Goal: Information Seeking & Learning: Learn about a topic

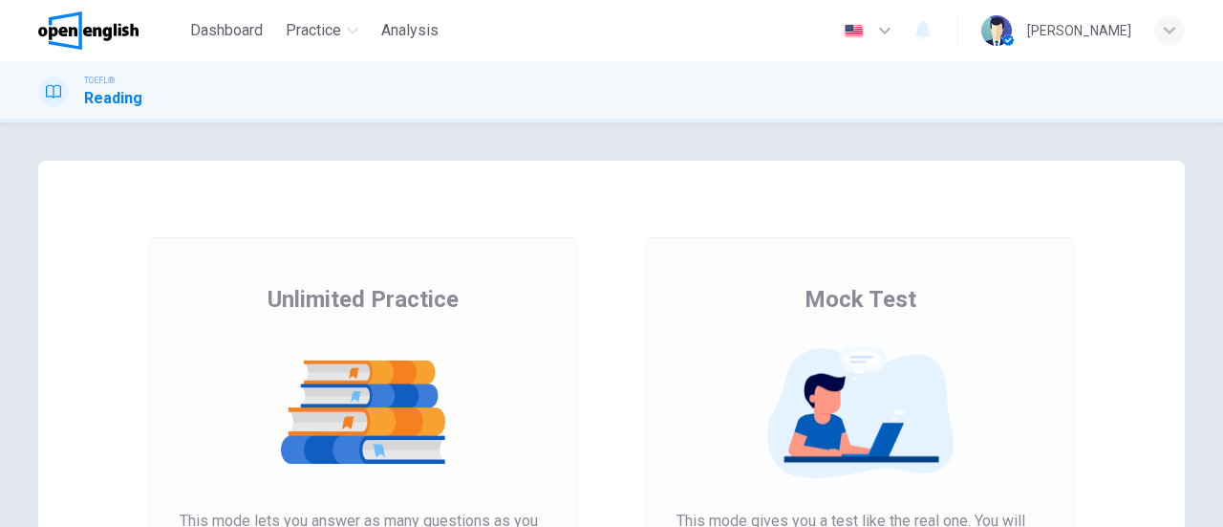
click at [789, 349] on img at bounding box center [860, 412] width 367 height 134
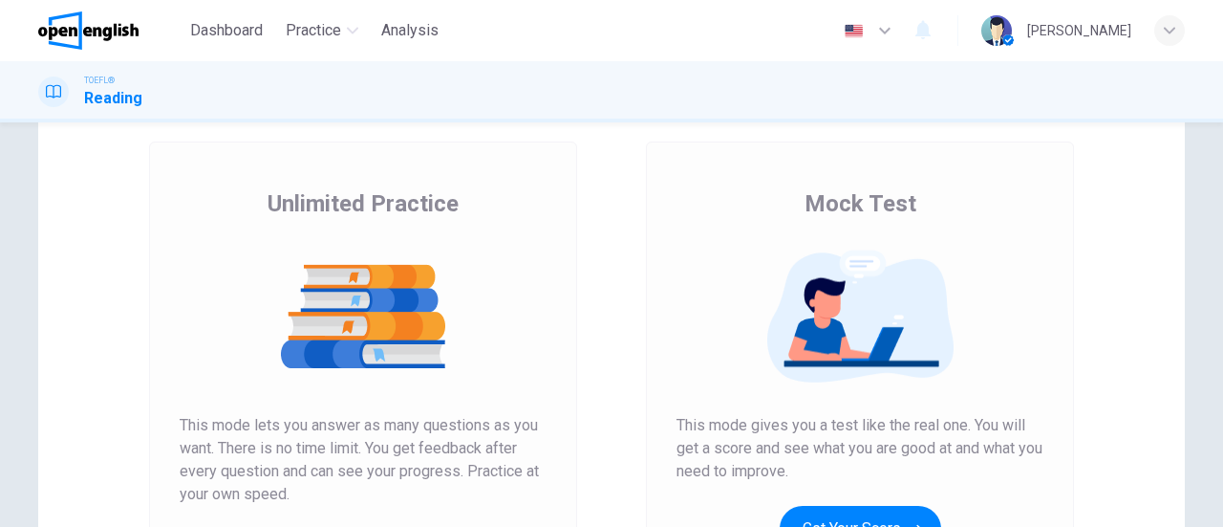
scroll to position [191, 0]
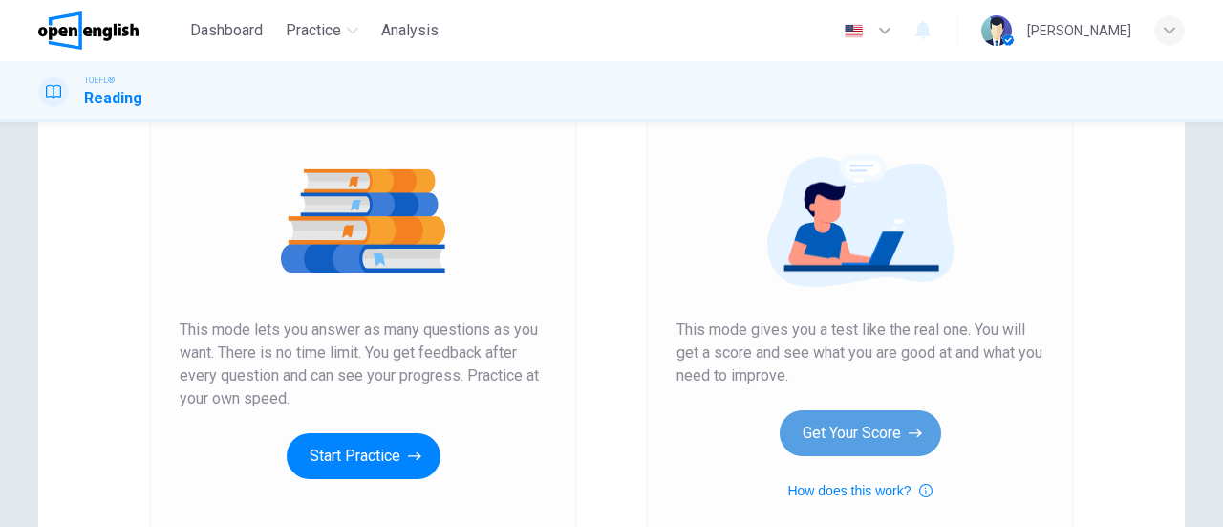
click at [816, 428] on button "Get Your Score" at bounding box center [861, 433] width 162 height 46
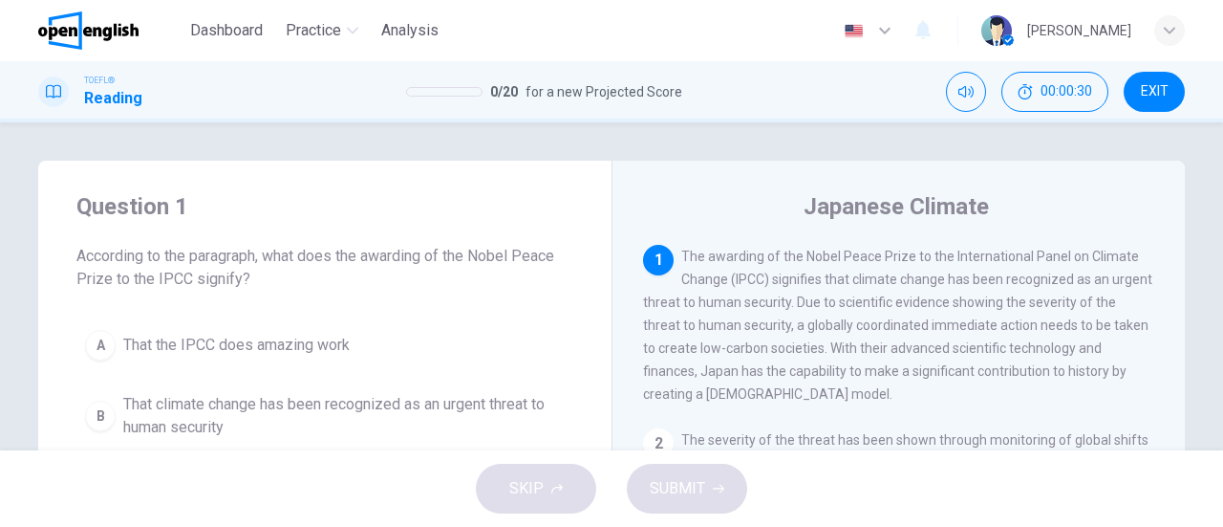
scroll to position [96, 0]
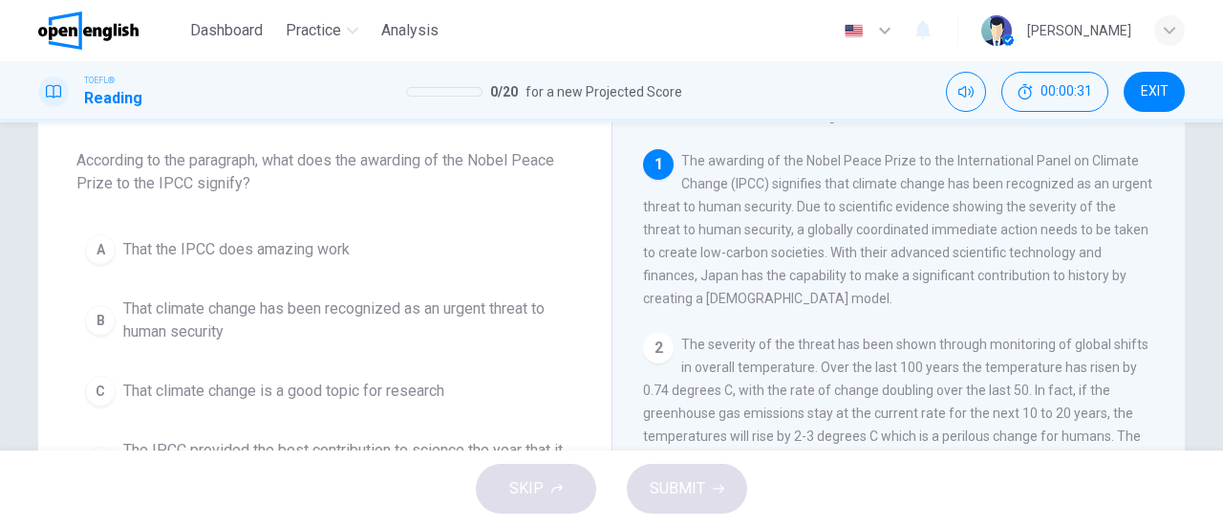
click at [390, 311] on span "That climate change has been recognized as an urgent threat to human security" at bounding box center [344, 320] width 442 height 46
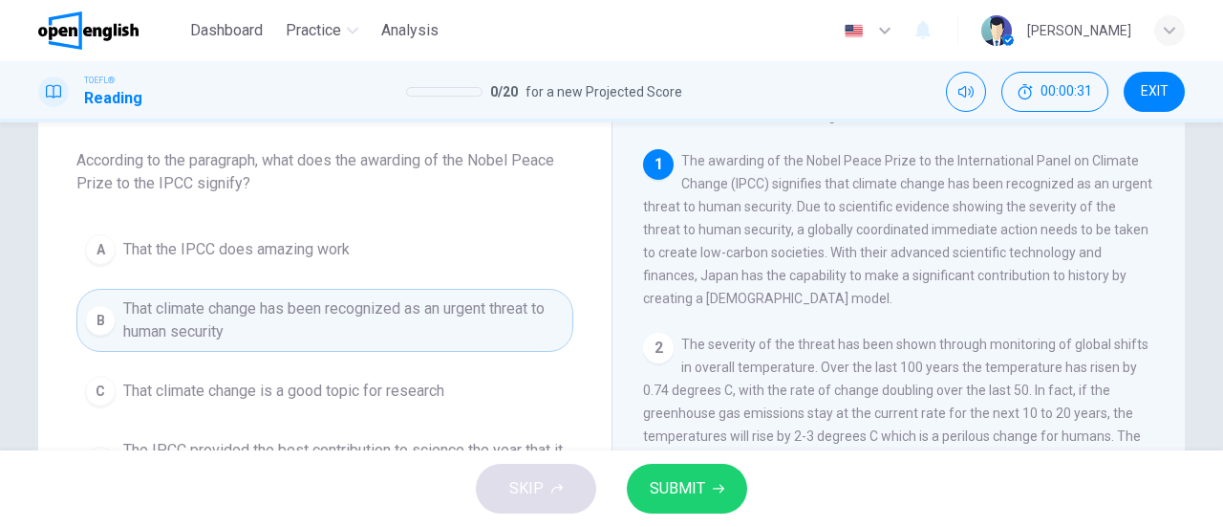
scroll to position [191, 0]
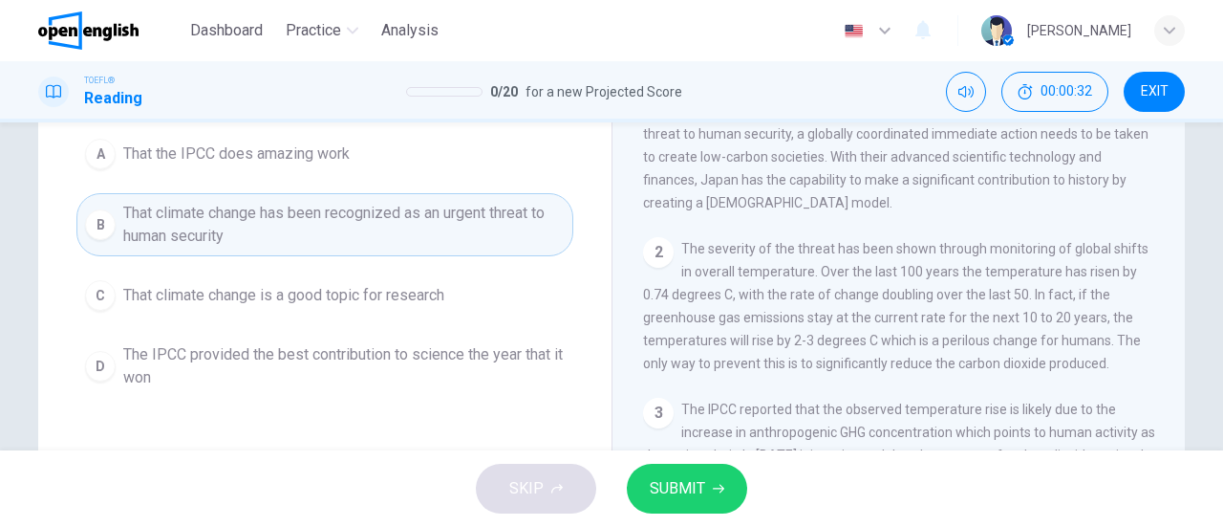
click at [677, 500] on span "SUBMIT" at bounding box center [677, 488] width 55 height 27
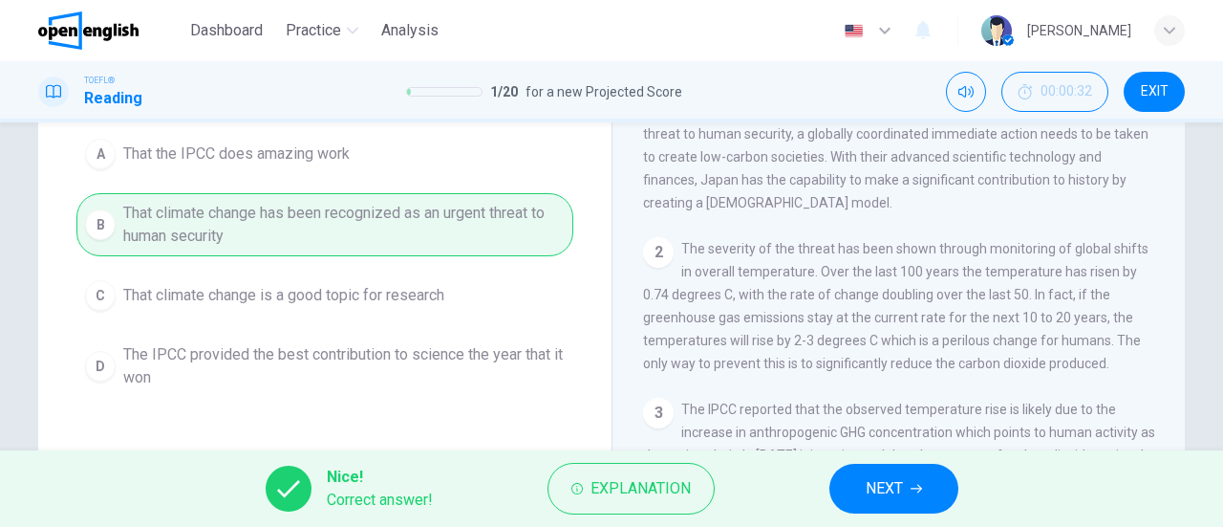
click at [904, 480] on button "NEXT" at bounding box center [893, 488] width 129 height 50
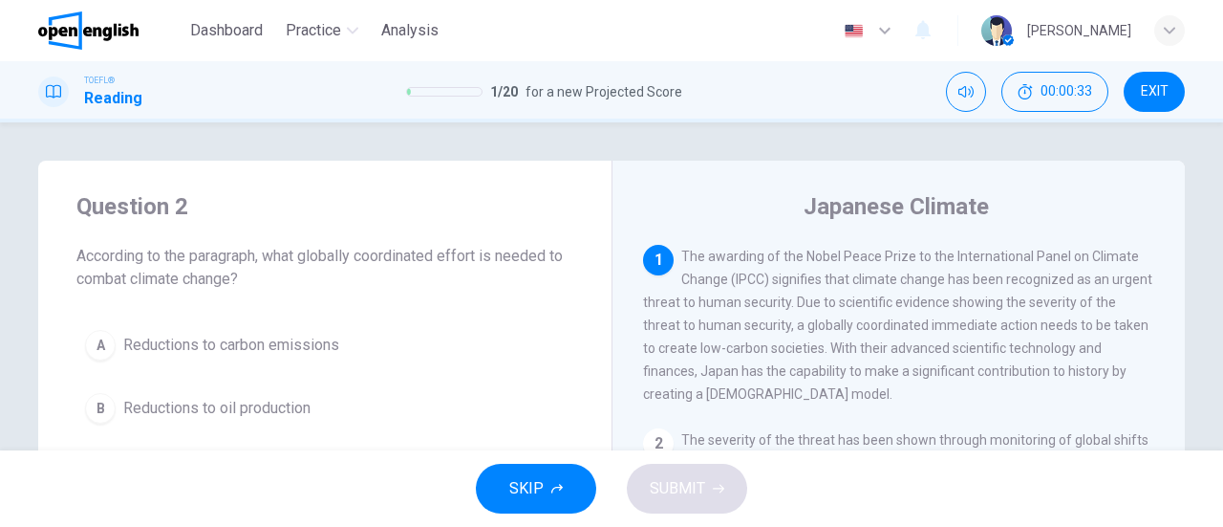
scroll to position [96, 0]
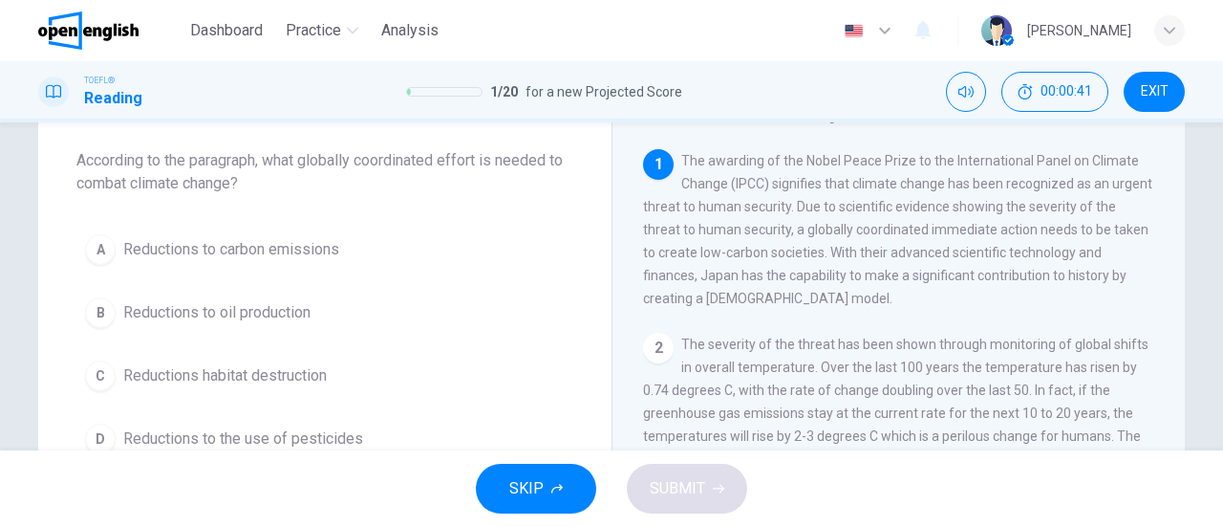
click at [344, 244] on button "A Reductions to carbon emissions" at bounding box center [324, 250] width 497 height 48
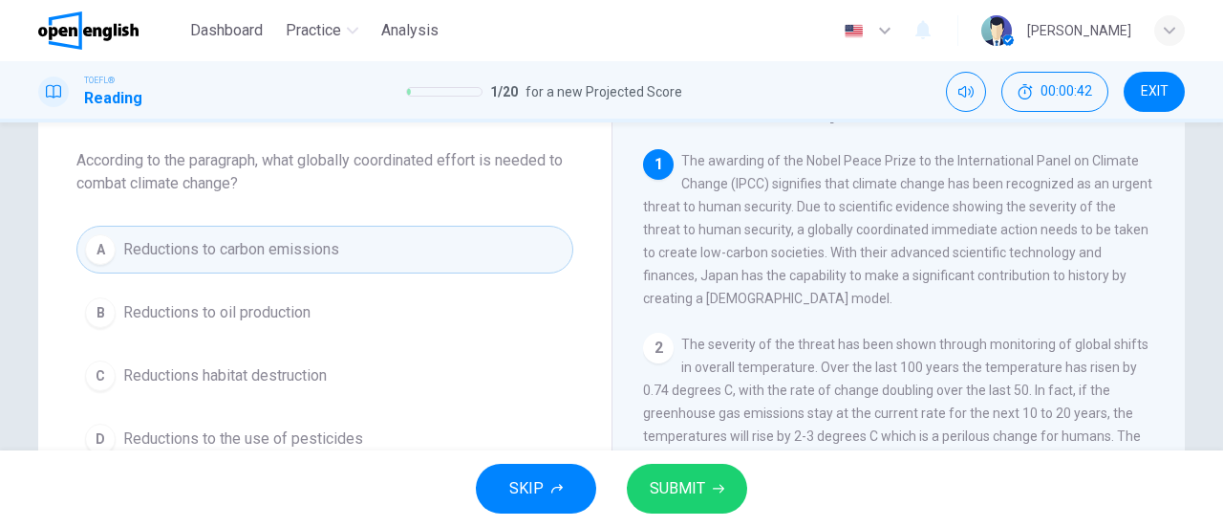
click at [664, 486] on span "SUBMIT" at bounding box center [677, 488] width 55 height 27
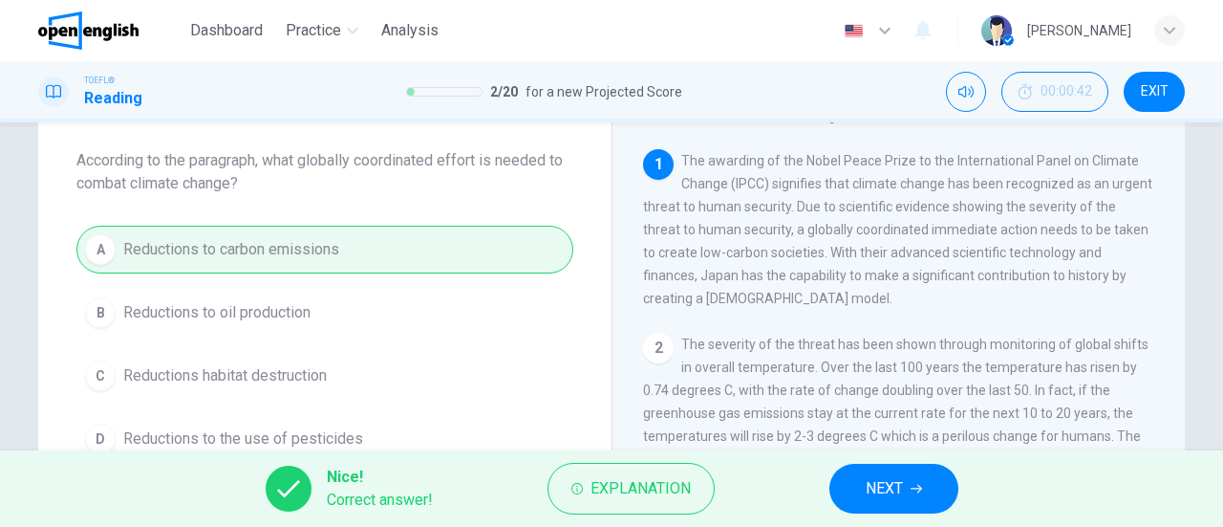
click at [854, 488] on button "NEXT" at bounding box center [893, 488] width 129 height 50
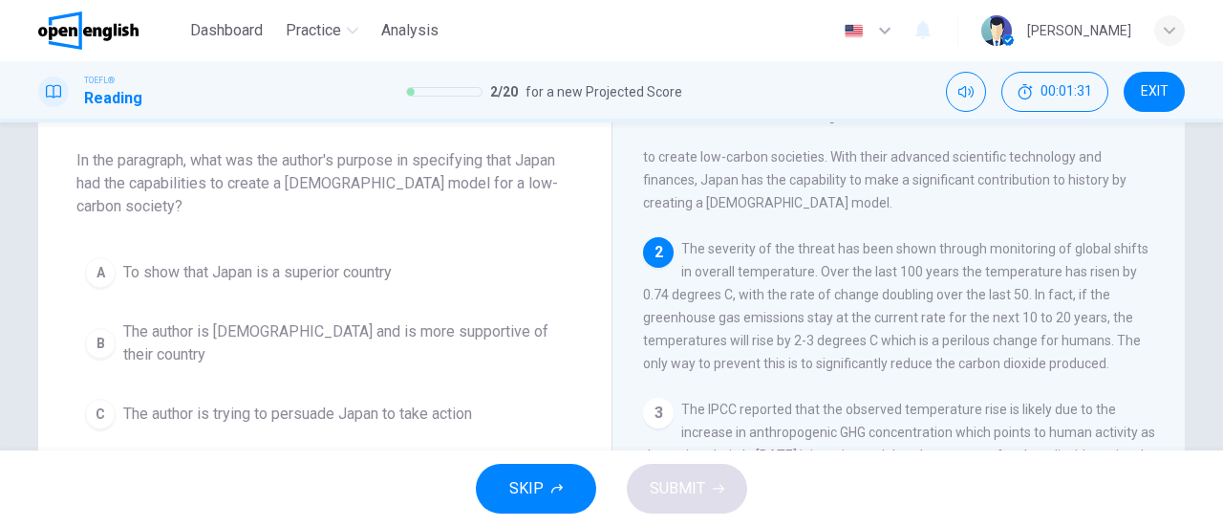
scroll to position [191, 0]
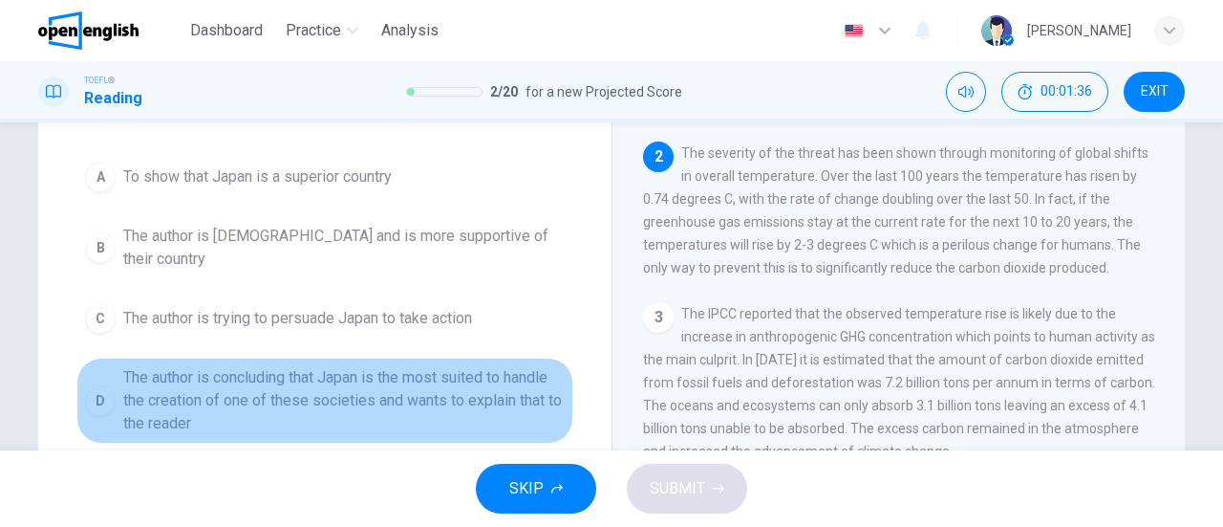
click at [479, 372] on span "The author is concluding that Japan is the most suited to handle the creation o…" at bounding box center [344, 400] width 442 height 69
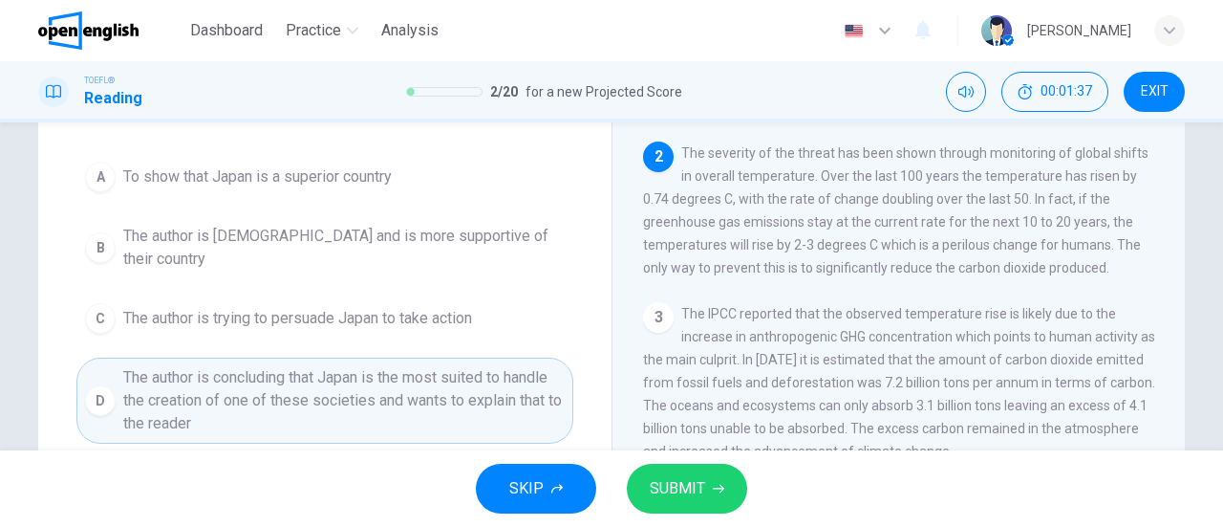
click at [686, 478] on span "SUBMIT" at bounding box center [677, 488] width 55 height 27
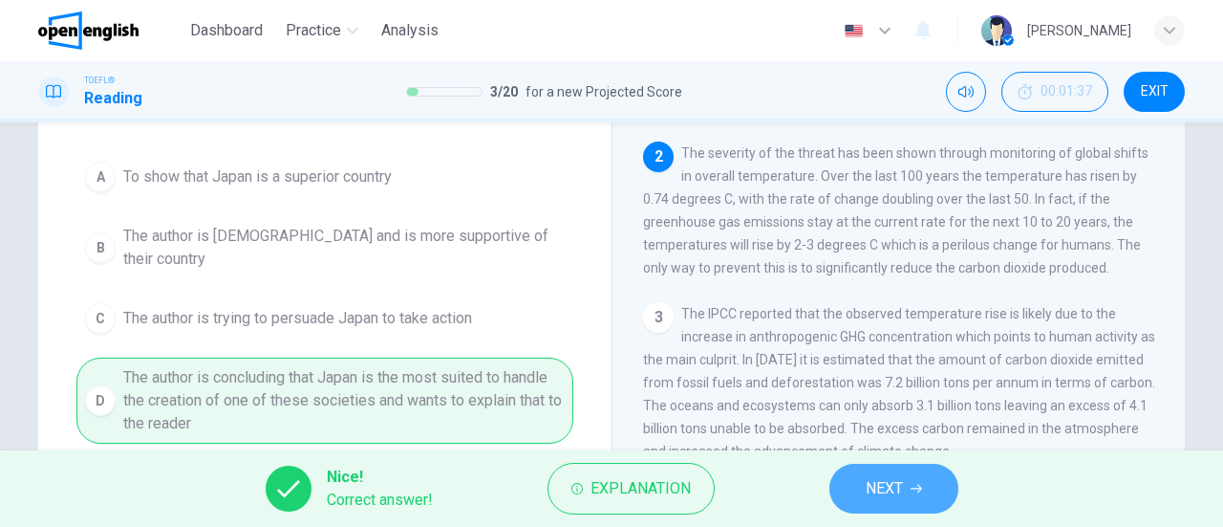
click at [873, 475] on span "NEXT" at bounding box center [884, 488] width 37 height 27
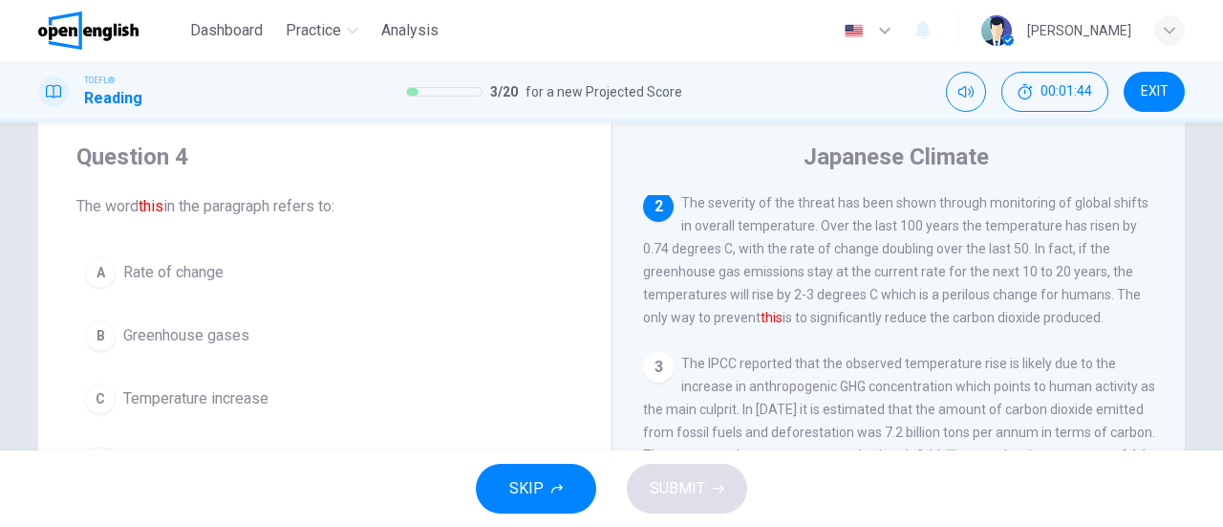
scroll to position [145, 0]
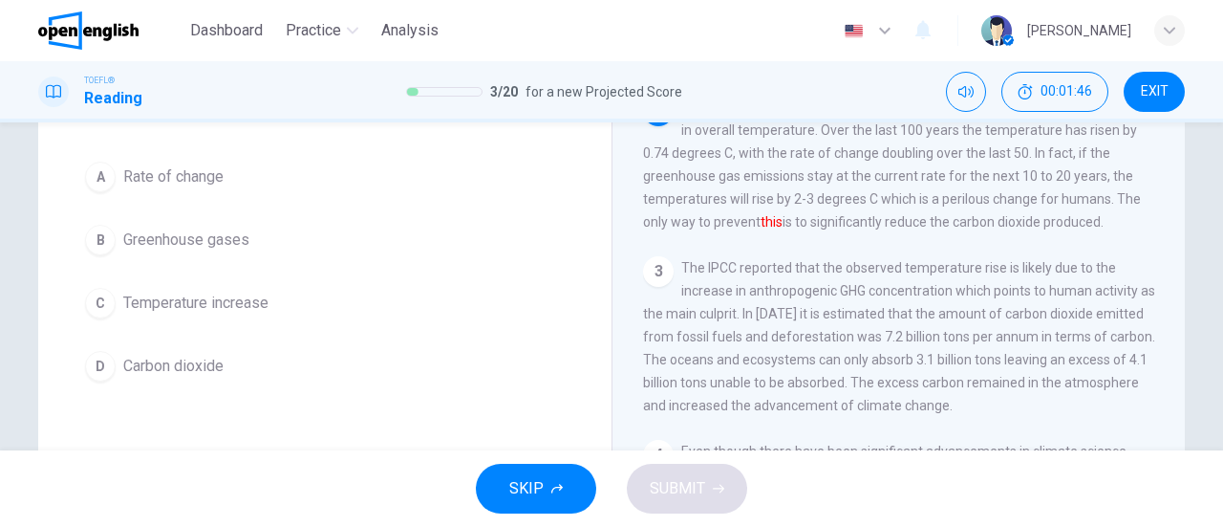
click at [264, 305] on span "Temperature increase" at bounding box center [195, 302] width 145 height 23
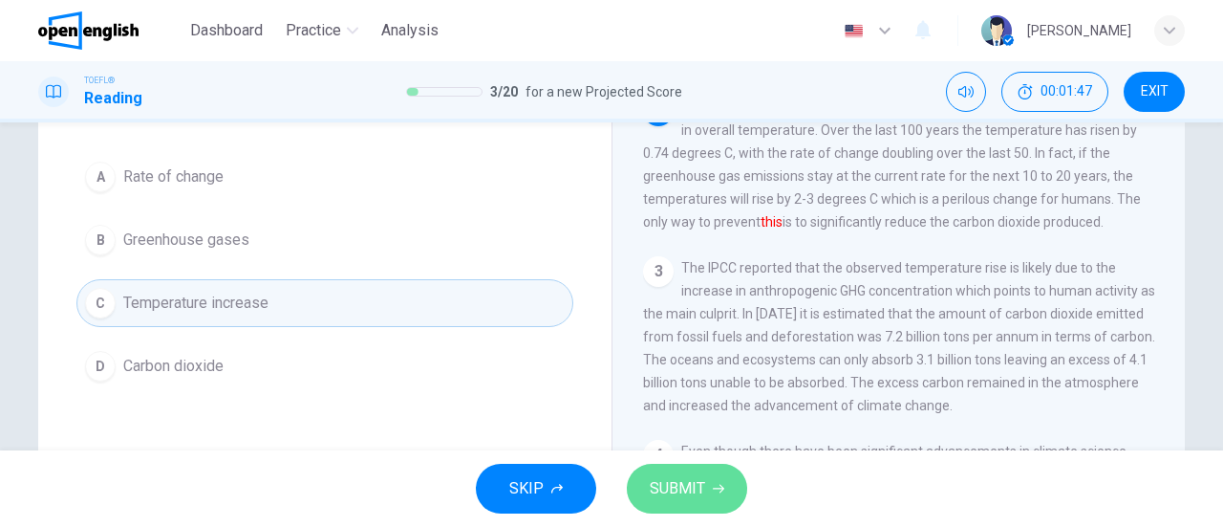
click at [696, 489] on span "SUBMIT" at bounding box center [677, 488] width 55 height 27
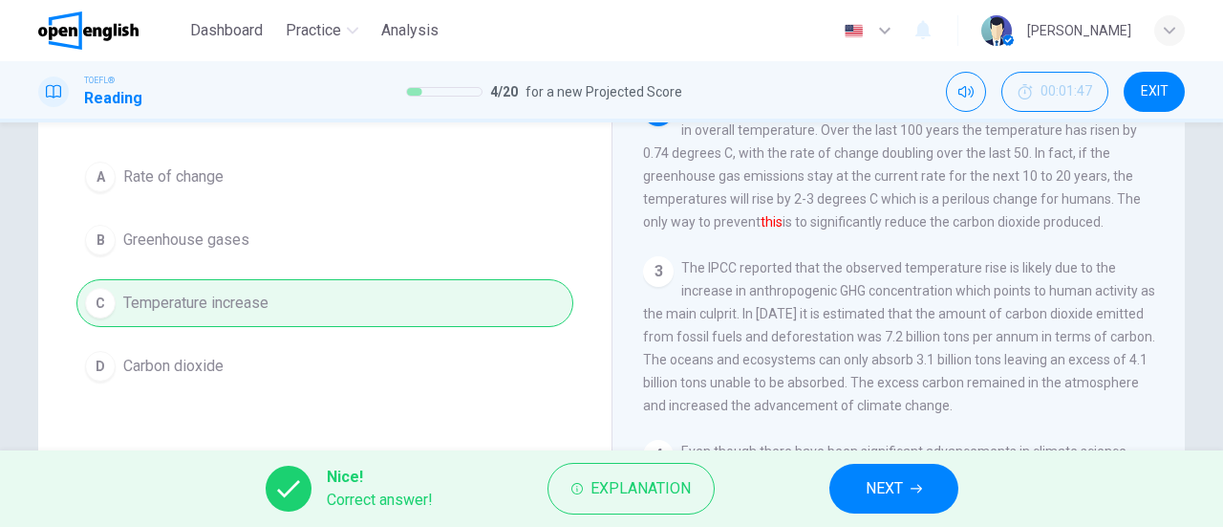
click at [856, 513] on button "NEXT" at bounding box center [893, 488] width 129 height 50
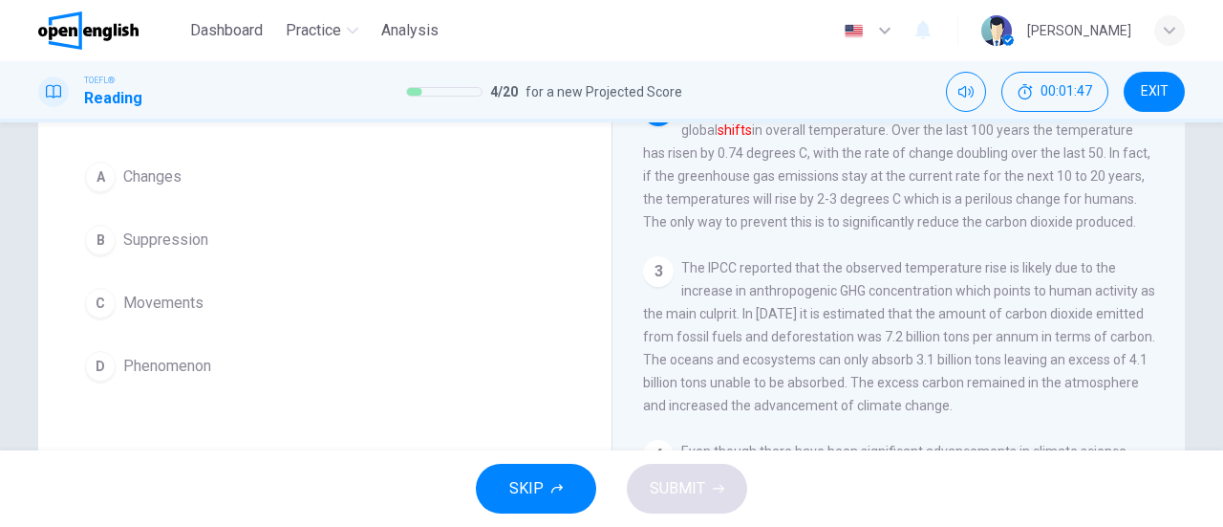
scroll to position [50, 0]
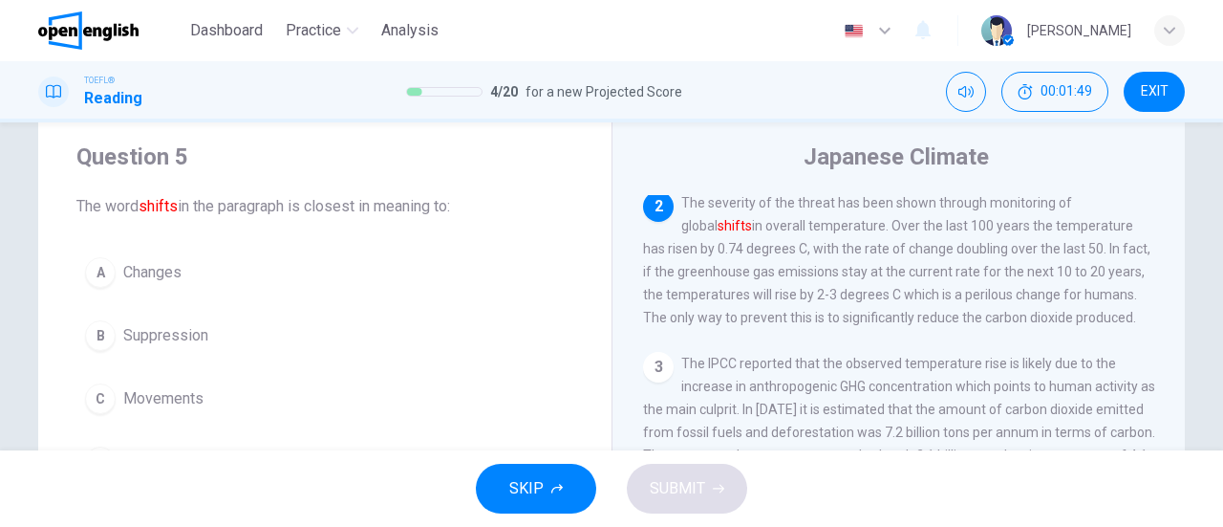
click at [172, 278] on span "Changes" at bounding box center [152, 272] width 58 height 23
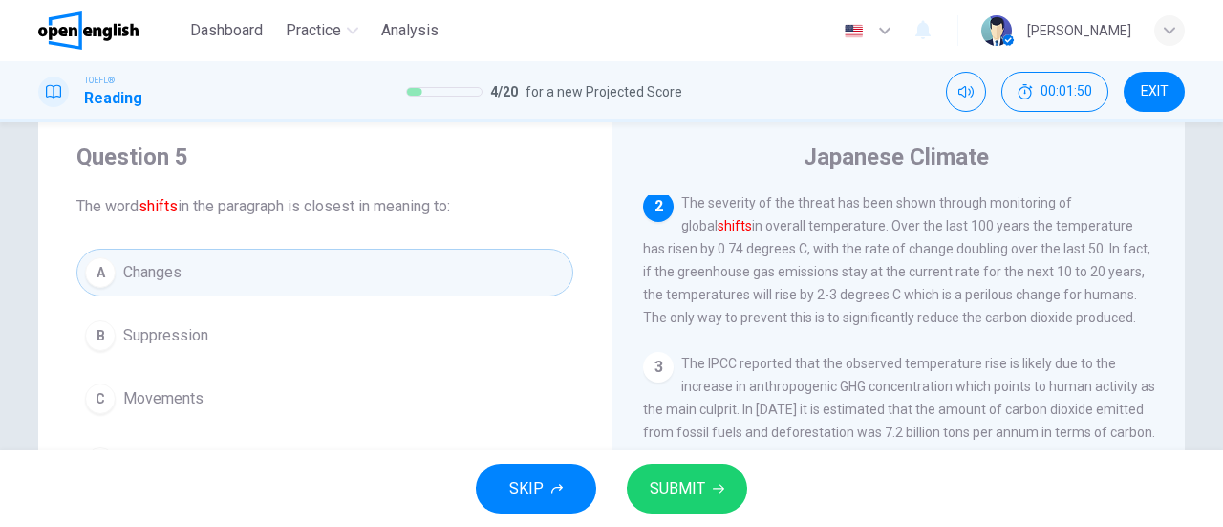
scroll to position [145, 0]
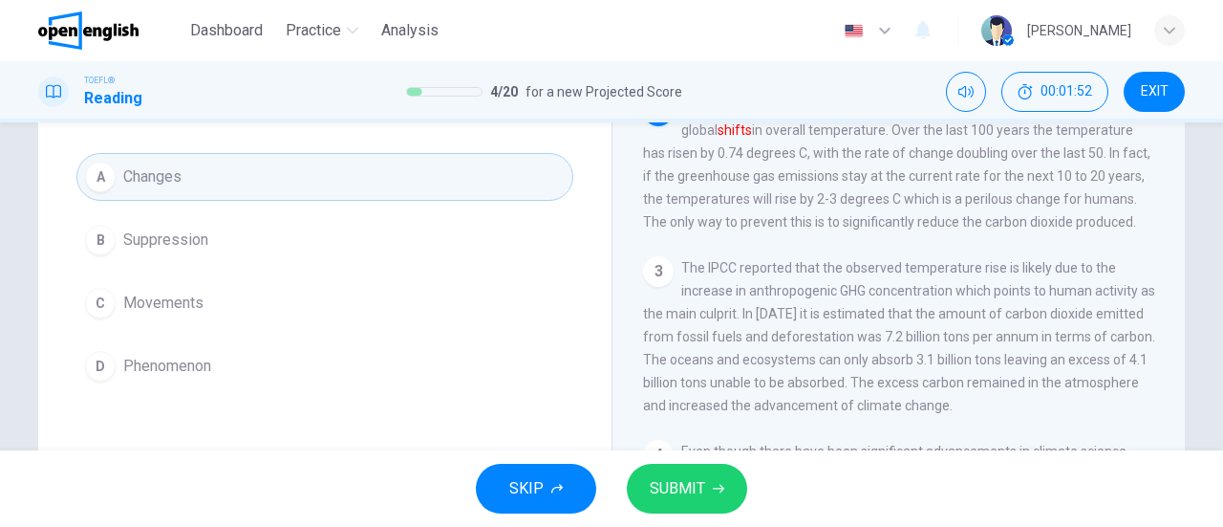
click at [694, 488] on span "SUBMIT" at bounding box center [677, 488] width 55 height 27
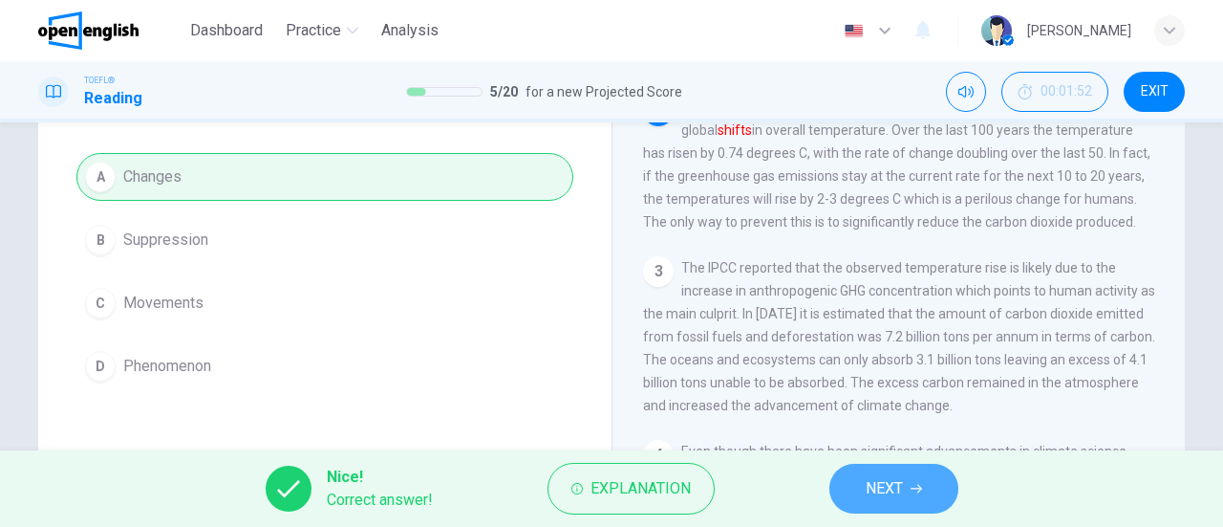
click at [891, 487] on span "NEXT" at bounding box center [884, 488] width 37 height 27
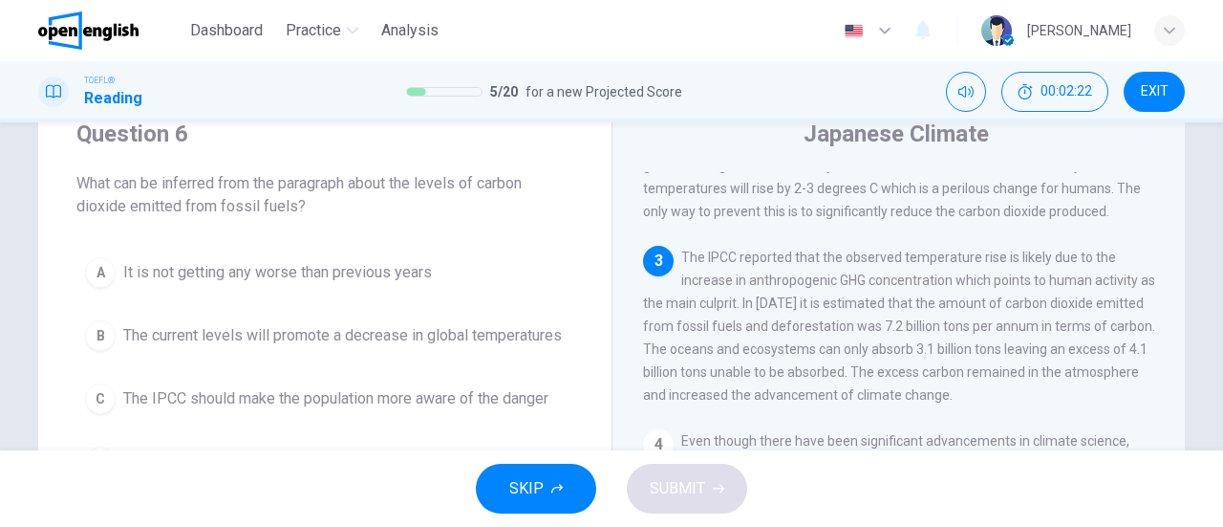
scroll to position [168, 0]
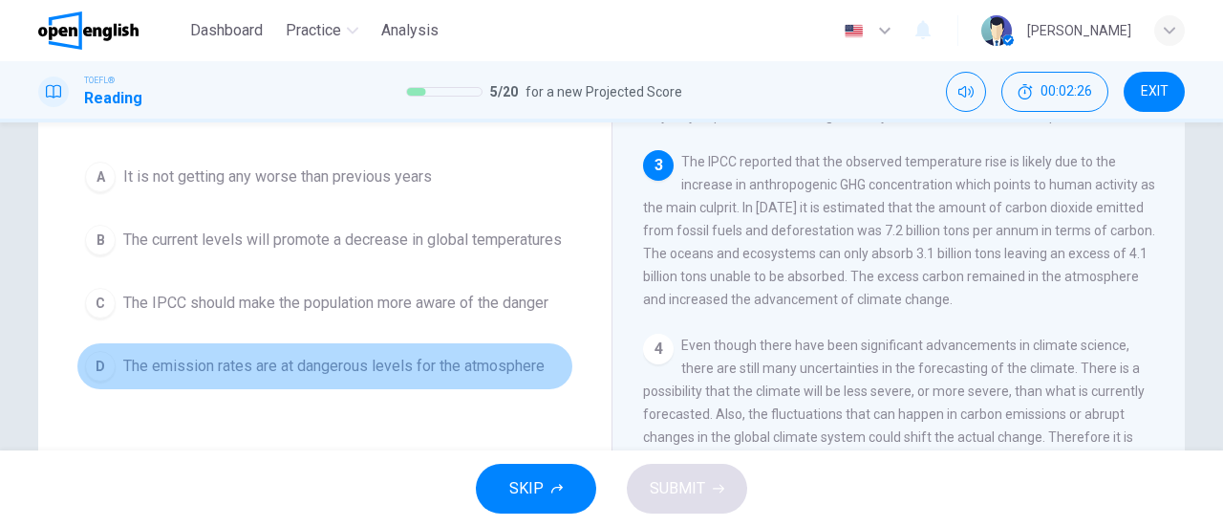
click at [488, 377] on span "The emission rates are at dangerous levels for the atmosphere" at bounding box center [333, 366] width 421 height 23
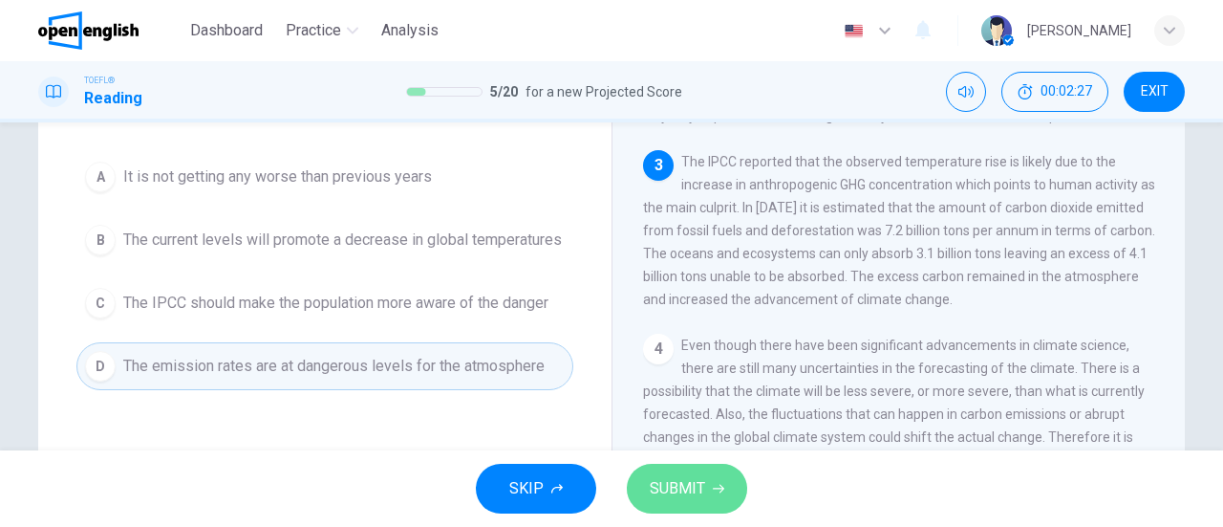
drag, startPoint x: 682, startPoint y: 485, endPoint x: 672, endPoint y: 481, distance: 11.2
click at [672, 481] on span "SUBMIT" at bounding box center [677, 488] width 55 height 27
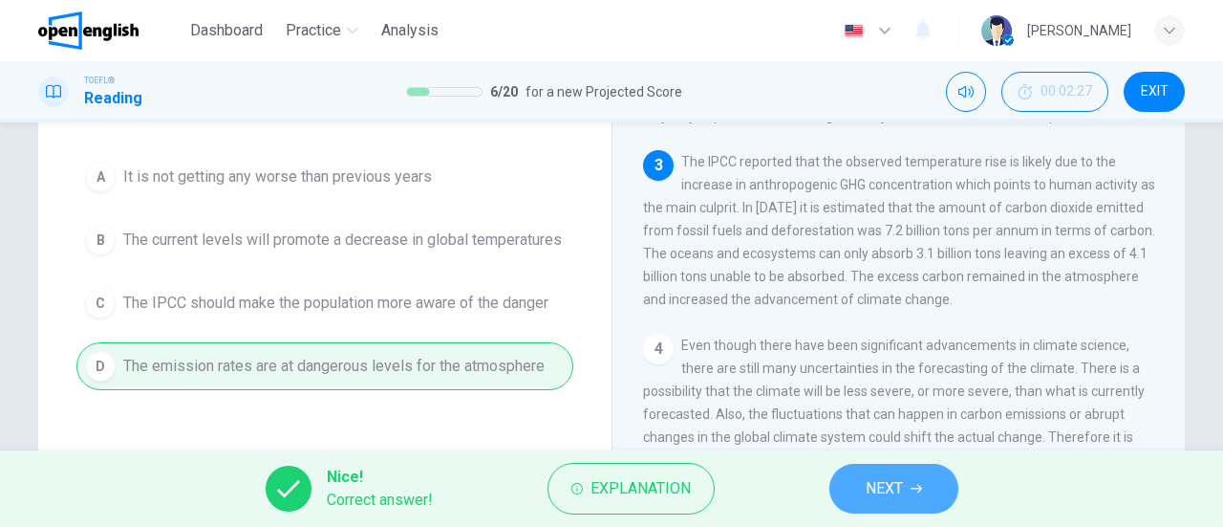
click at [897, 487] on span "NEXT" at bounding box center [884, 488] width 37 height 27
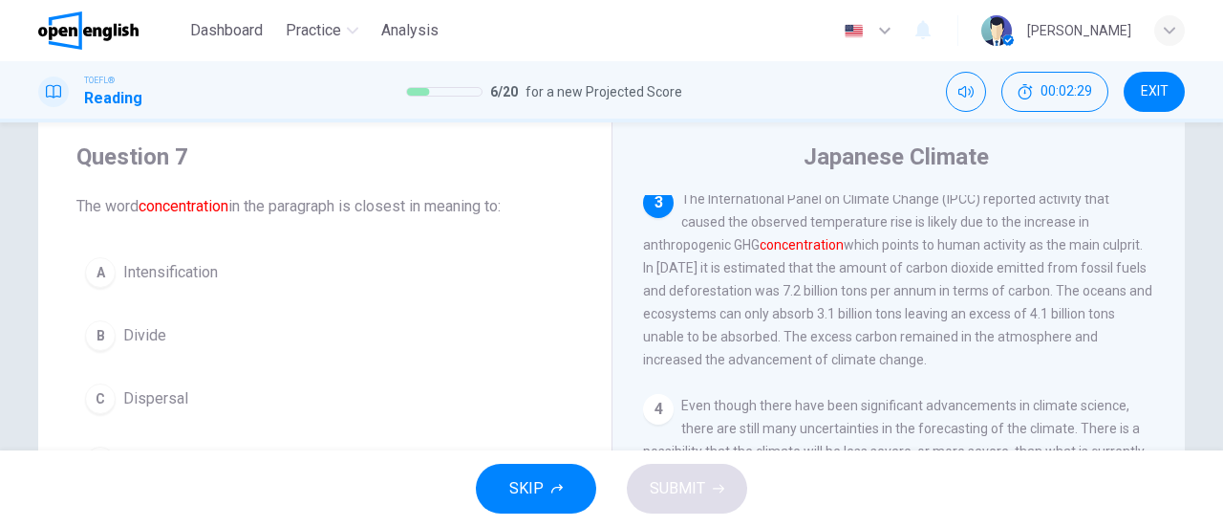
scroll to position [145, 0]
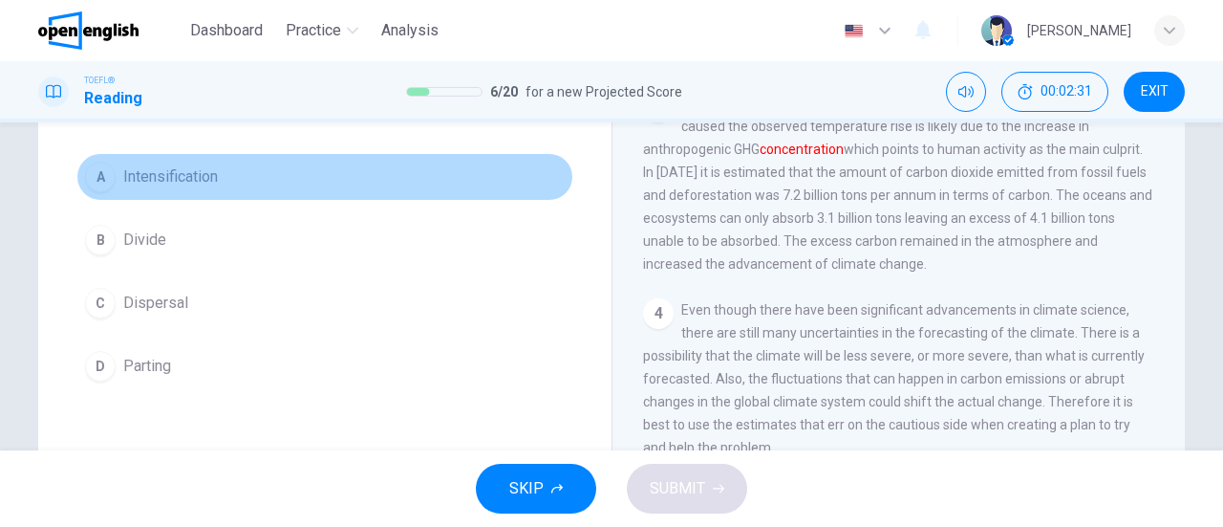
click at [181, 175] on span "Intensification" at bounding box center [170, 176] width 95 height 23
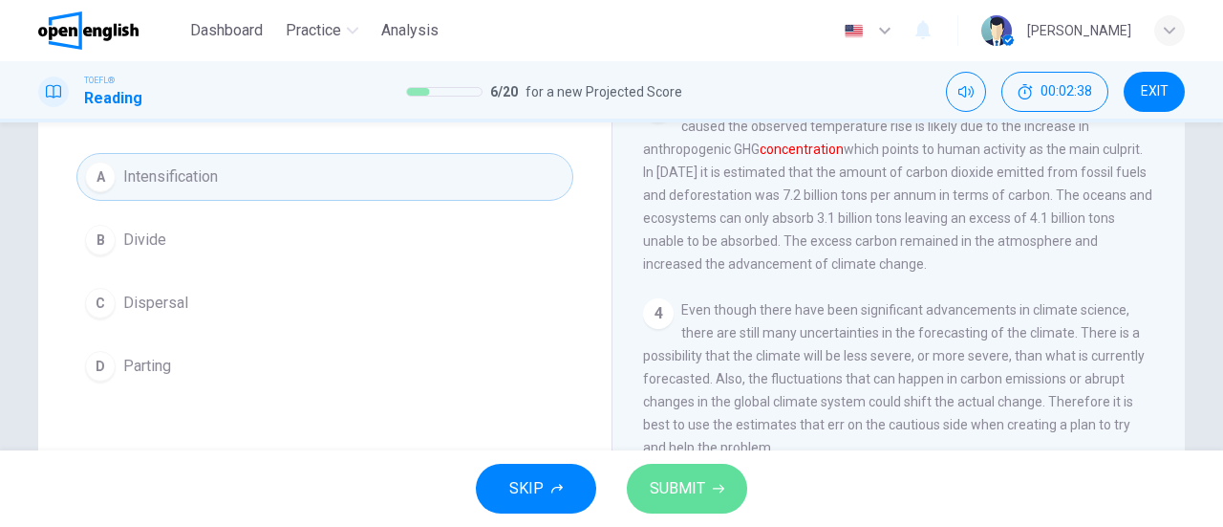
click at [697, 476] on span "SUBMIT" at bounding box center [677, 488] width 55 height 27
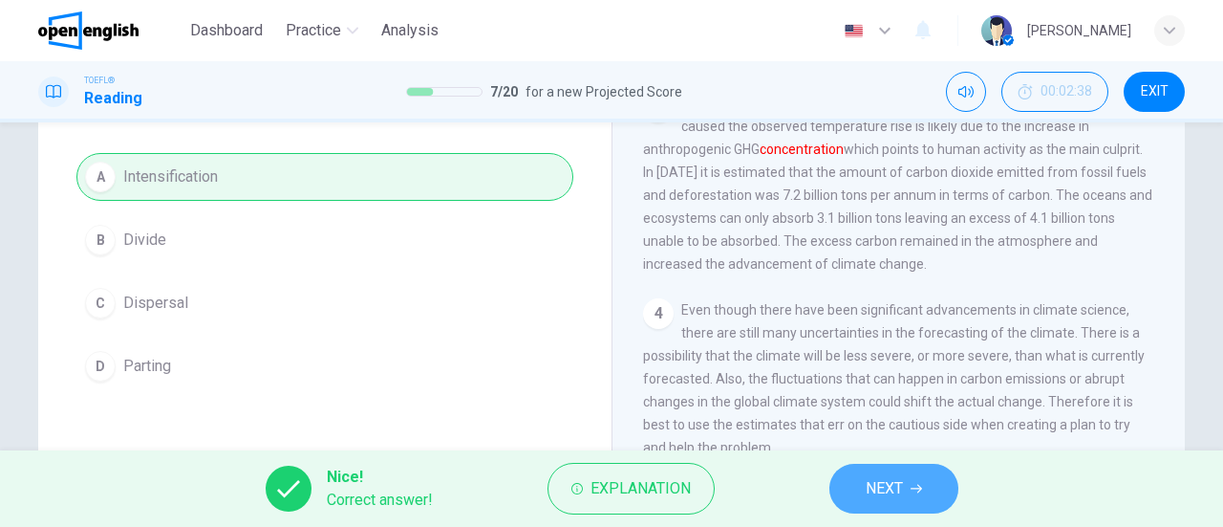
click at [860, 491] on button "NEXT" at bounding box center [893, 488] width 129 height 50
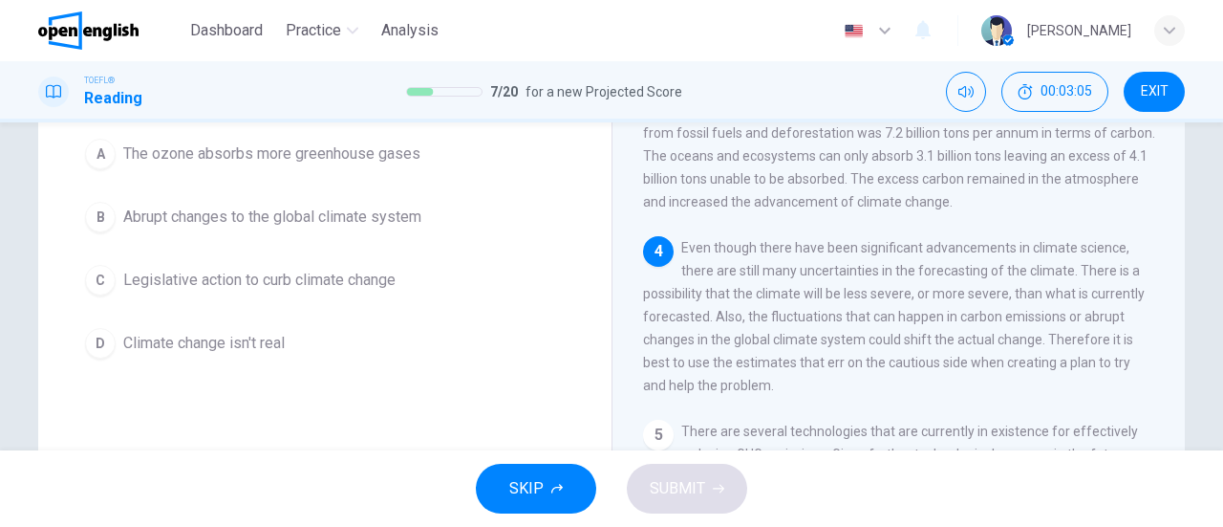
scroll to position [96, 0]
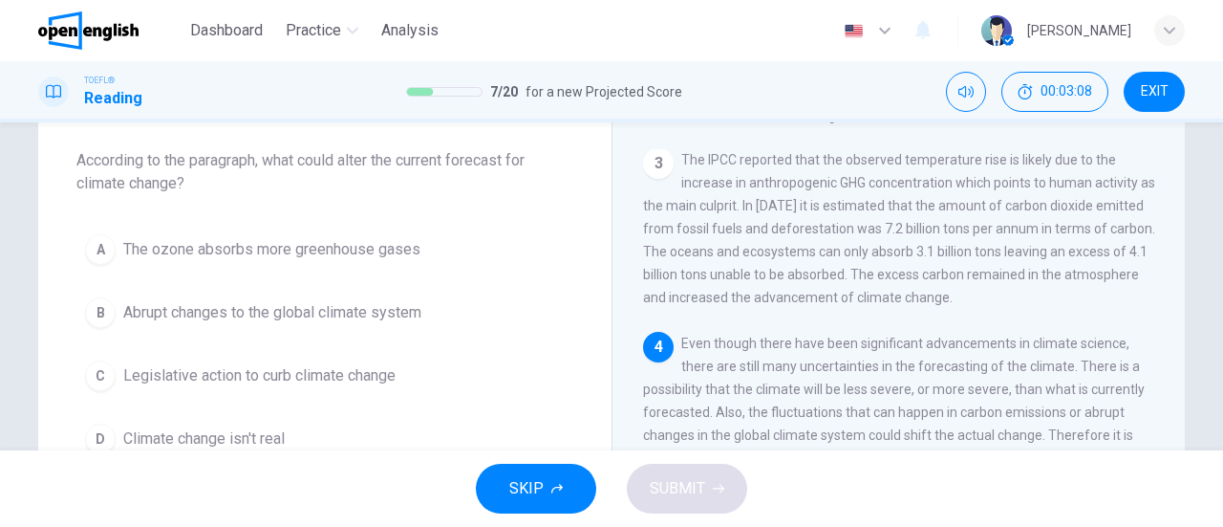
click at [411, 310] on span "Abrupt changes to the global climate system" at bounding box center [272, 312] width 298 height 23
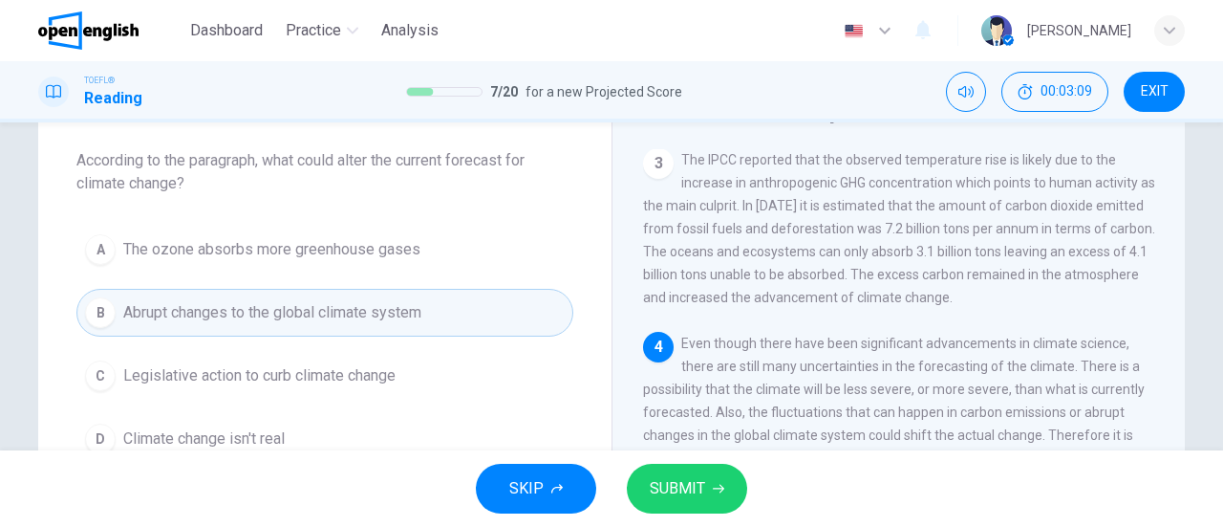
scroll to position [191, 0]
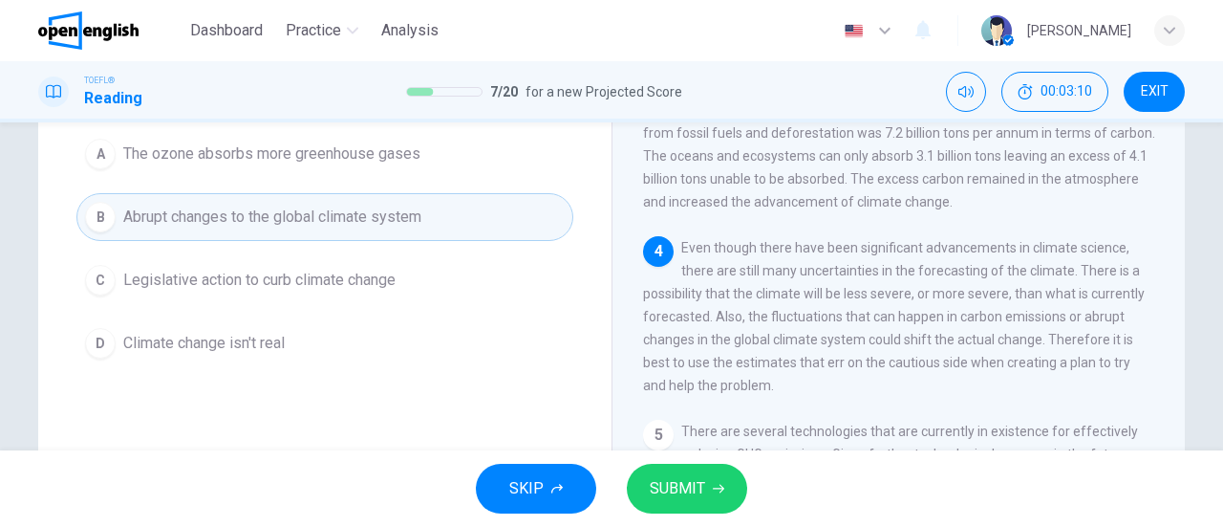
click at [707, 485] on button "SUBMIT" at bounding box center [687, 488] width 120 height 50
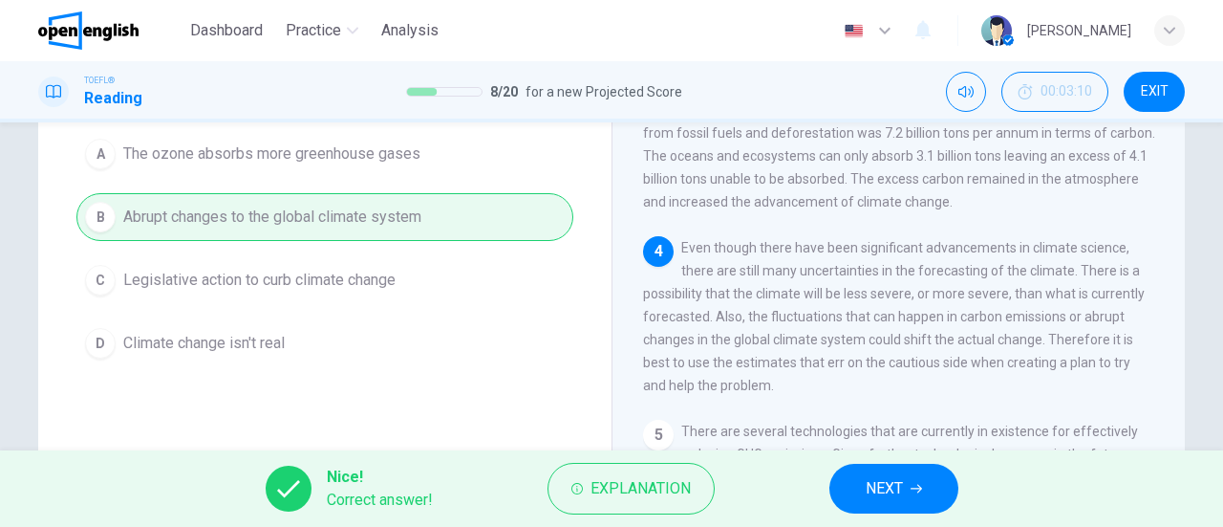
click at [859, 506] on button "NEXT" at bounding box center [893, 488] width 129 height 50
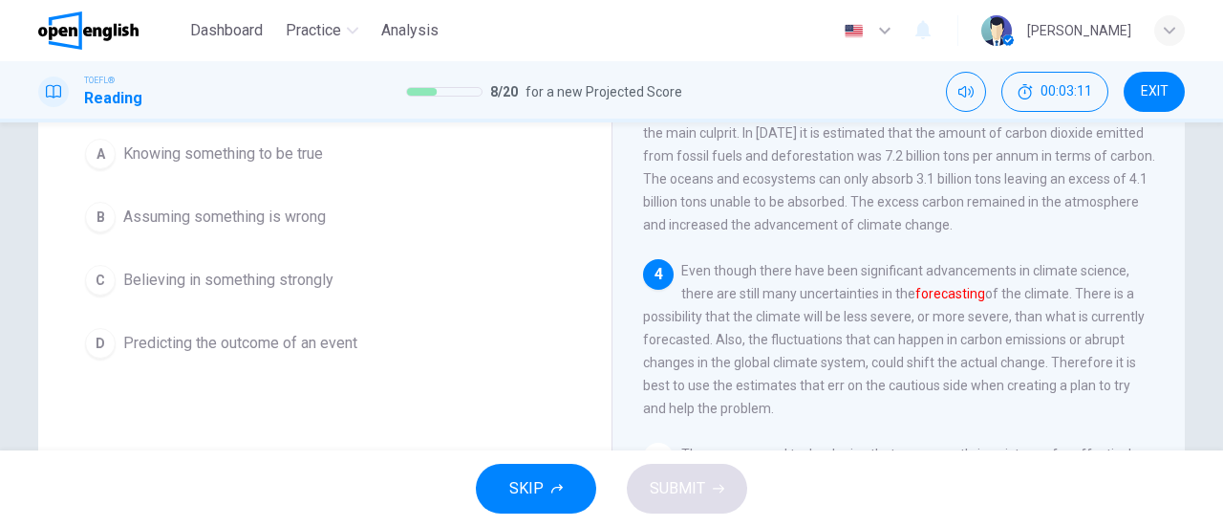
scroll to position [73, 0]
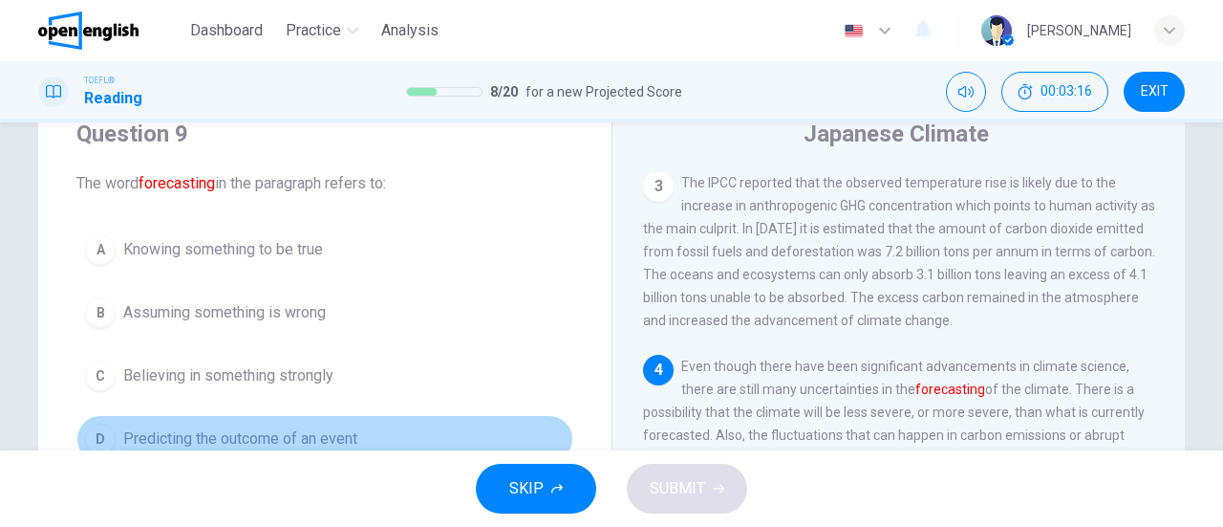
click at [361, 422] on button "D Predicting the outcome of an event" at bounding box center [324, 439] width 497 height 48
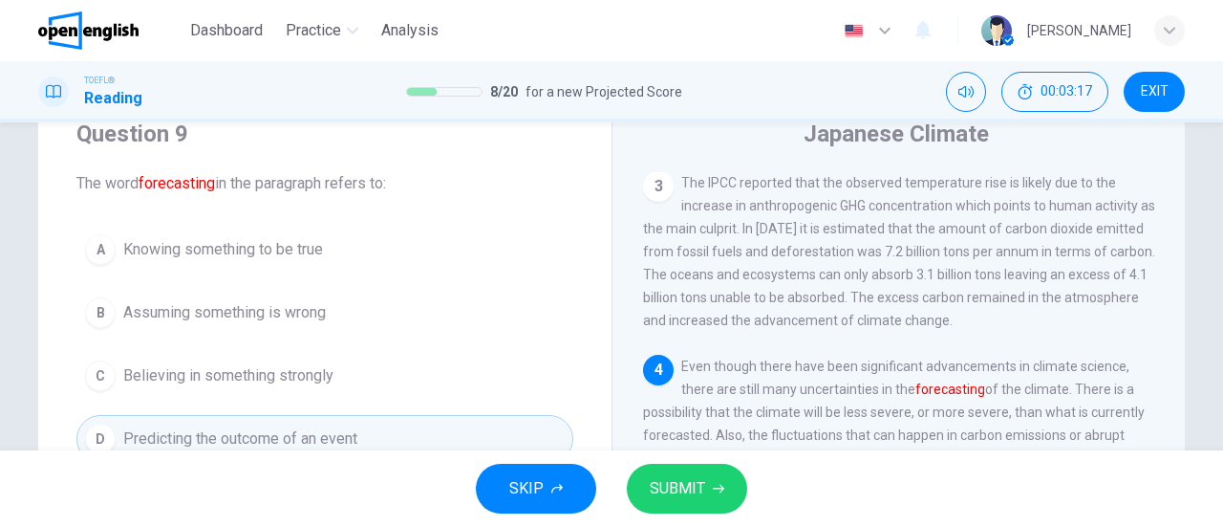
click at [684, 494] on span "SUBMIT" at bounding box center [677, 488] width 55 height 27
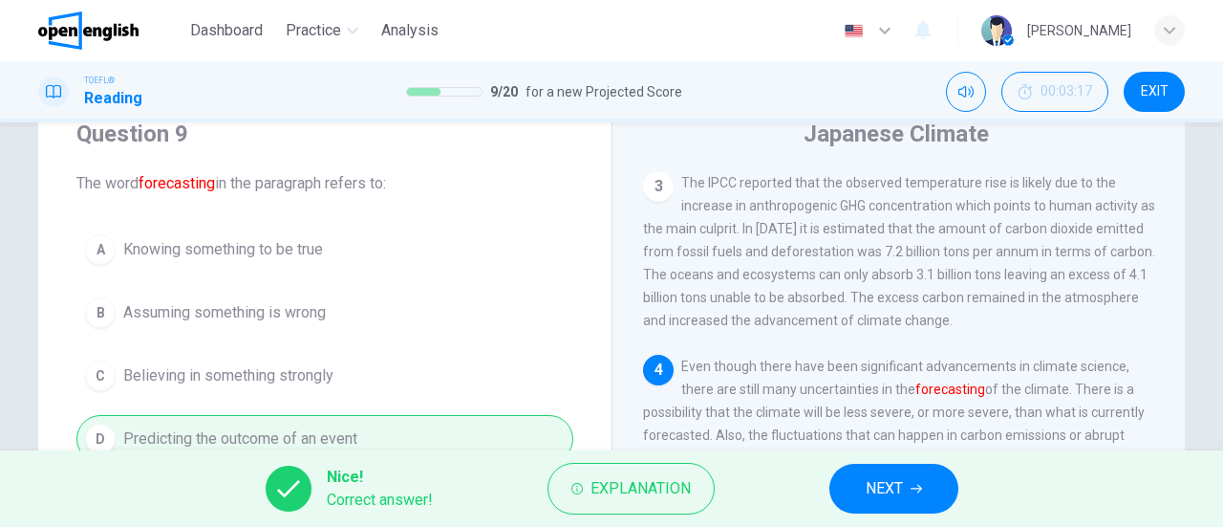
click at [860, 488] on button "NEXT" at bounding box center [893, 488] width 129 height 50
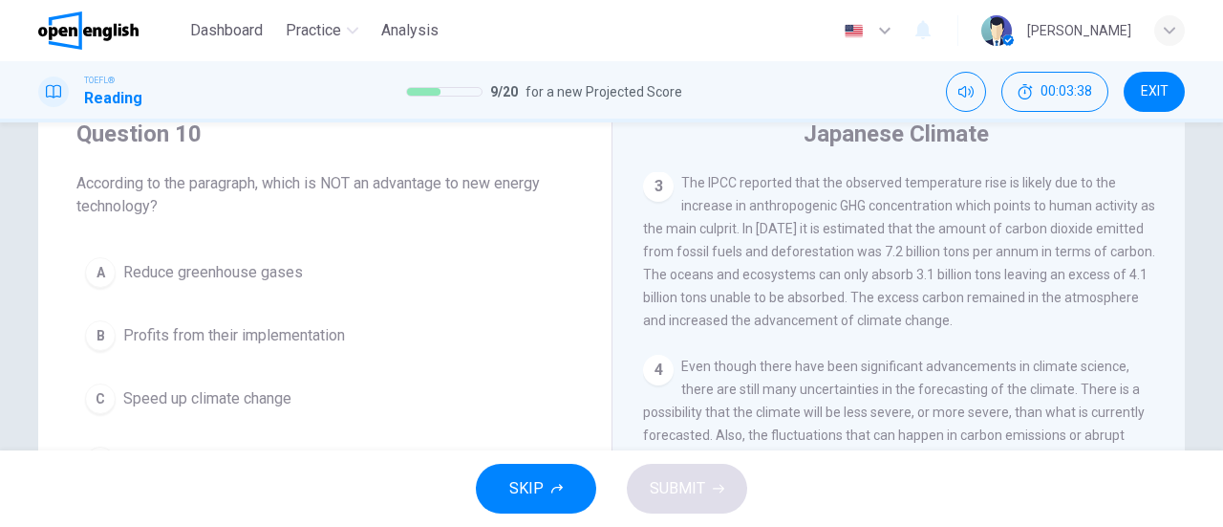
scroll to position [168, 0]
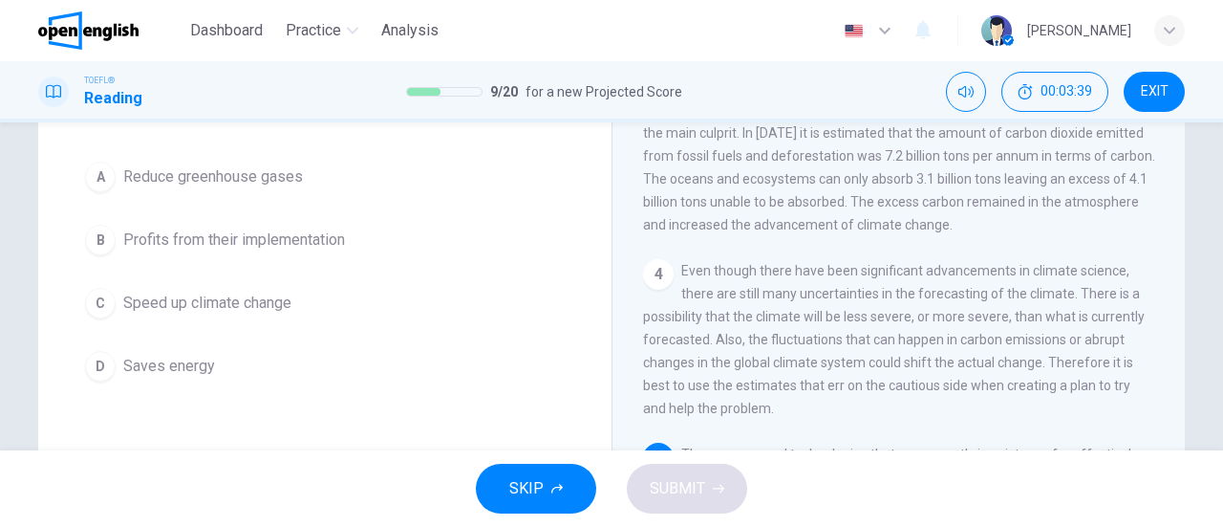
click at [300, 297] on button "C Speed up climate change" at bounding box center [324, 303] width 497 height 48
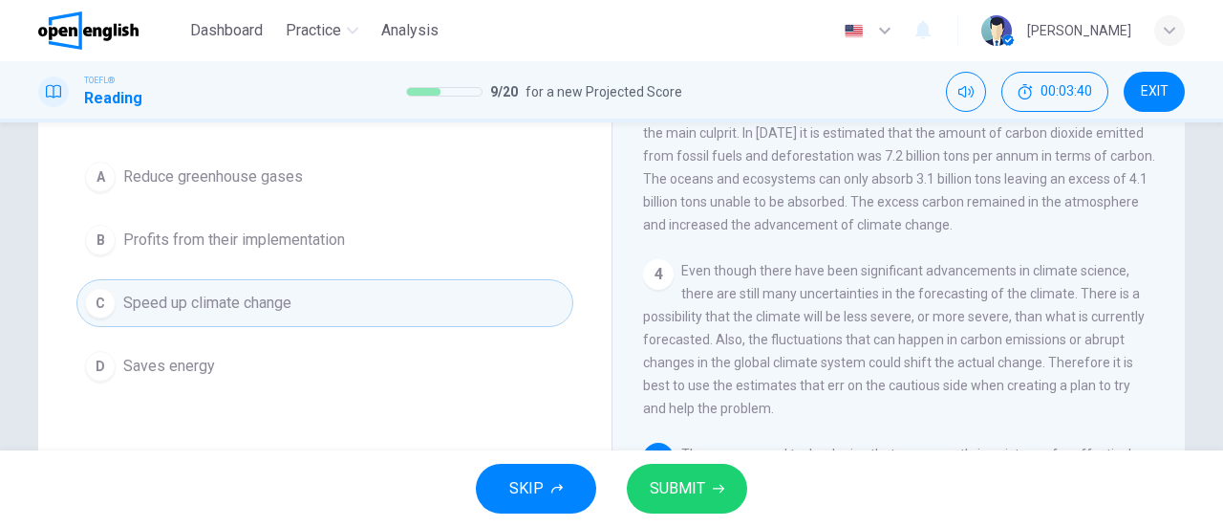
click at [709, 497] on button "SUBMIT" at bounding box center [687, 488] width 120 height 50
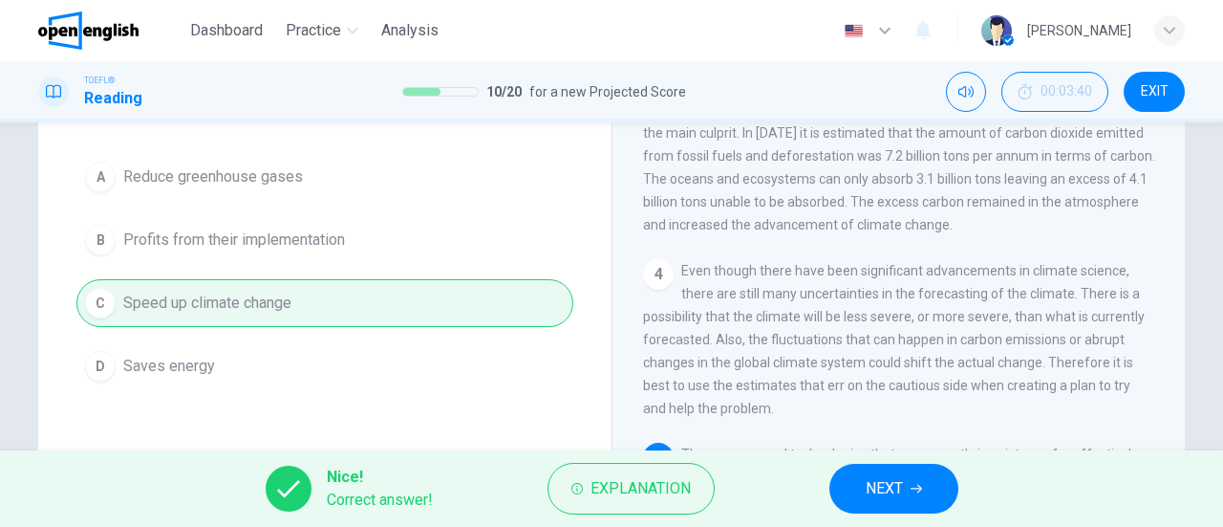
click at [889, 496] on span "NEXT" at bounding box center [884, 488] width 37 height 27
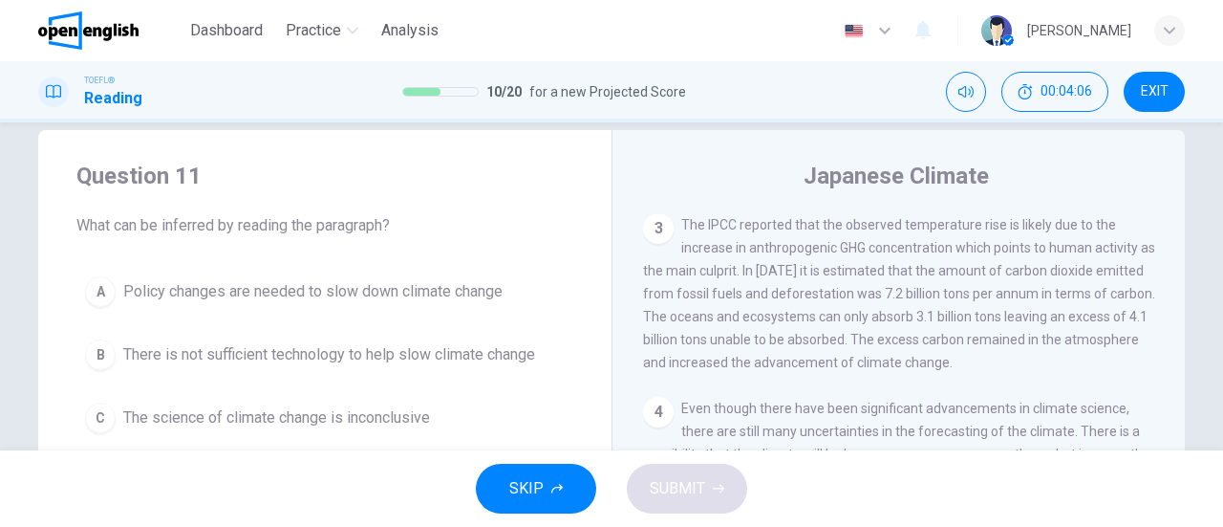
scroll to position [126, 0]
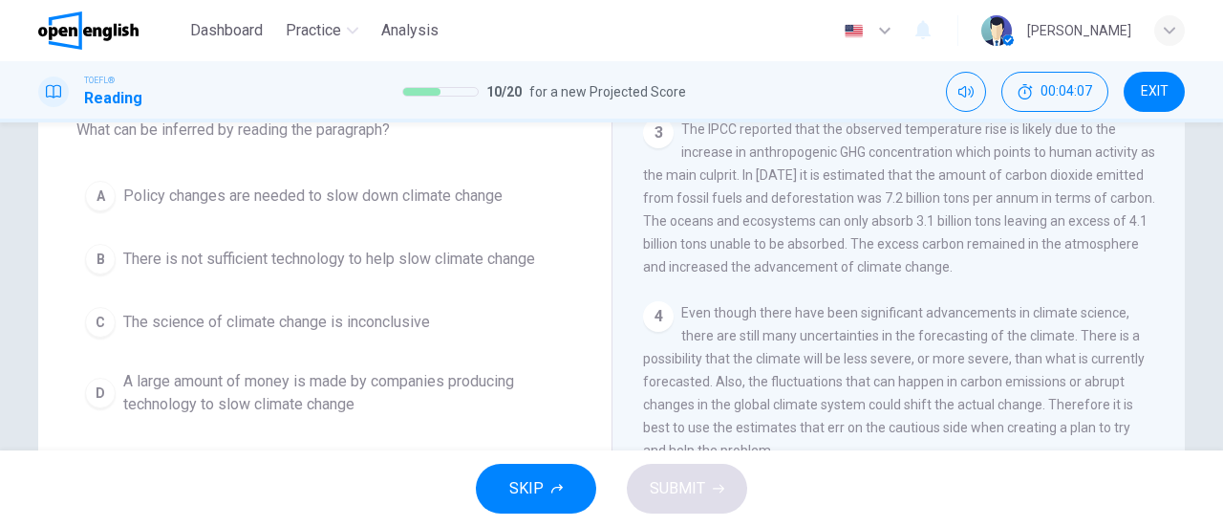
click at [245, 190] on span "Policy changes are needed to slow down climate change" at bounding box center [312, 195] width 379 height 23
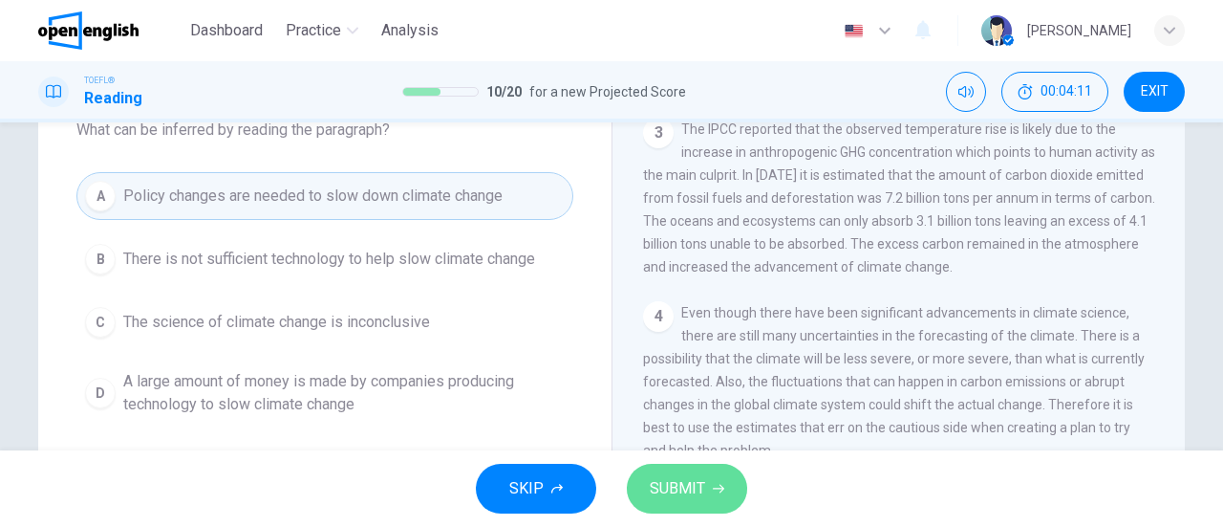
click at [661, 496] on span "SUBMIT" at bounding box center [677, 488] width 55 height 27
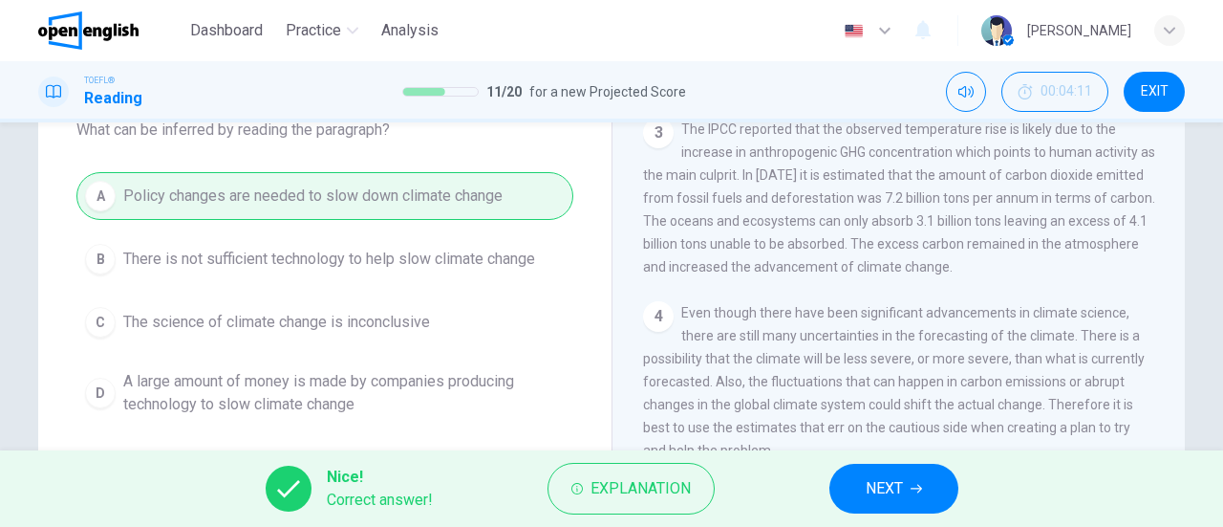
click at [952, 518] on div "Nice! Correct answer! Explanation NEXT" at bounding box center [611, 488] width 1223 height 76
click at [939, 495] on button "NEXT" at bounding box center [893, 488] width 129 height 50
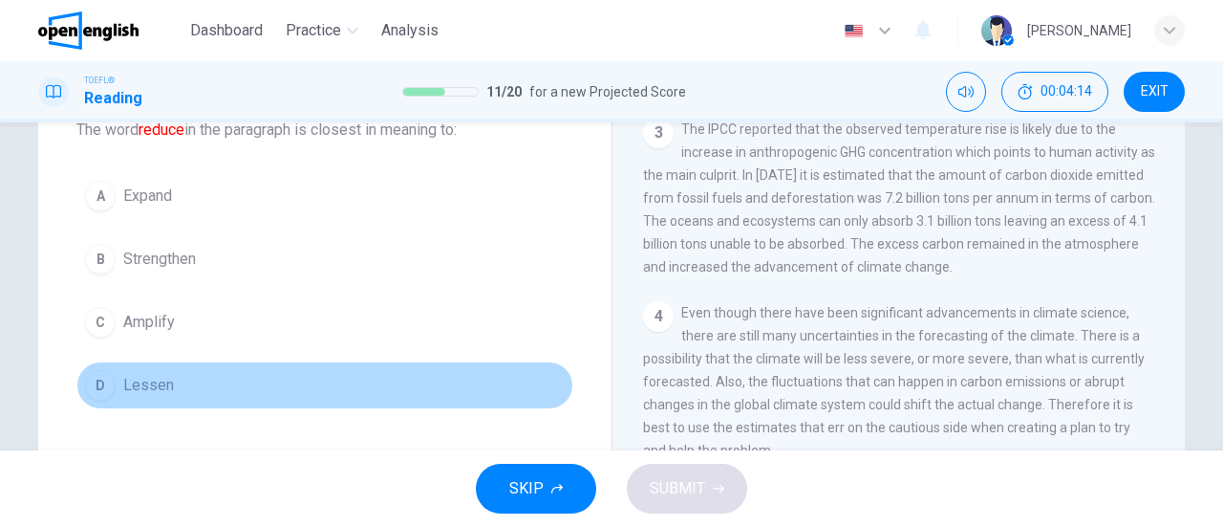
click at [169, 376] on button "D Lessen" at bounding box center [324, 385] width 497 height 48
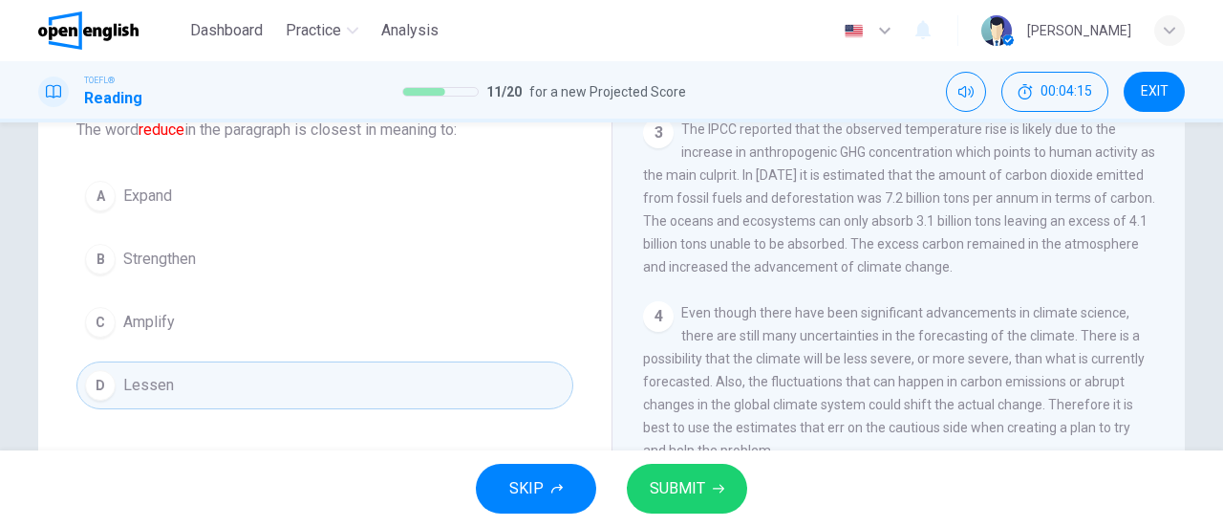
click at [708, 486] on button "SUBMIT" at bounding box center [687, 488] width 120 height 50
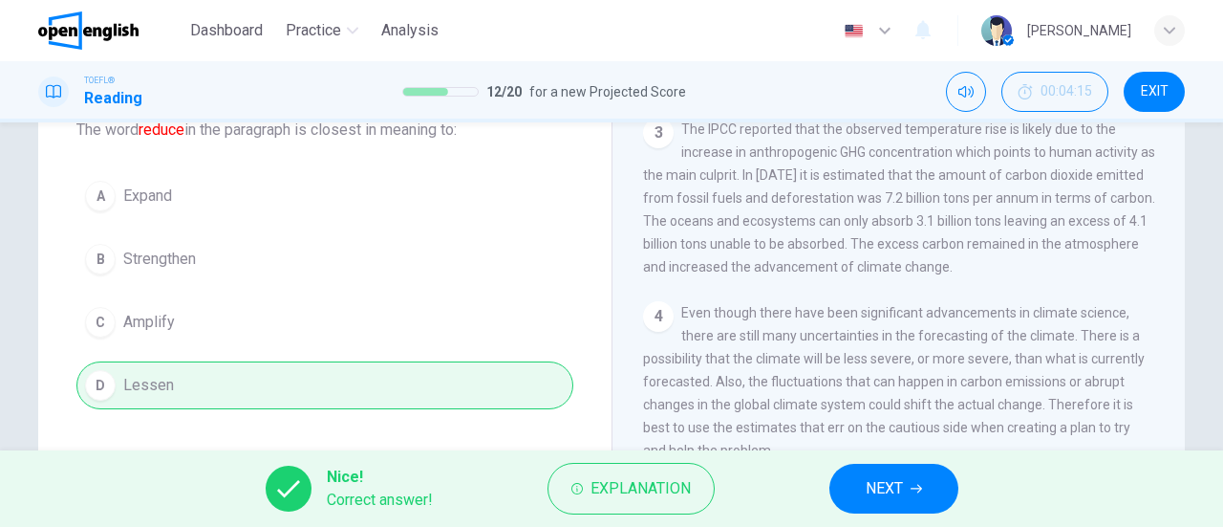
click at [868, 484] on span "NEXT" at bounding box center [884, 488] width 37 height 27
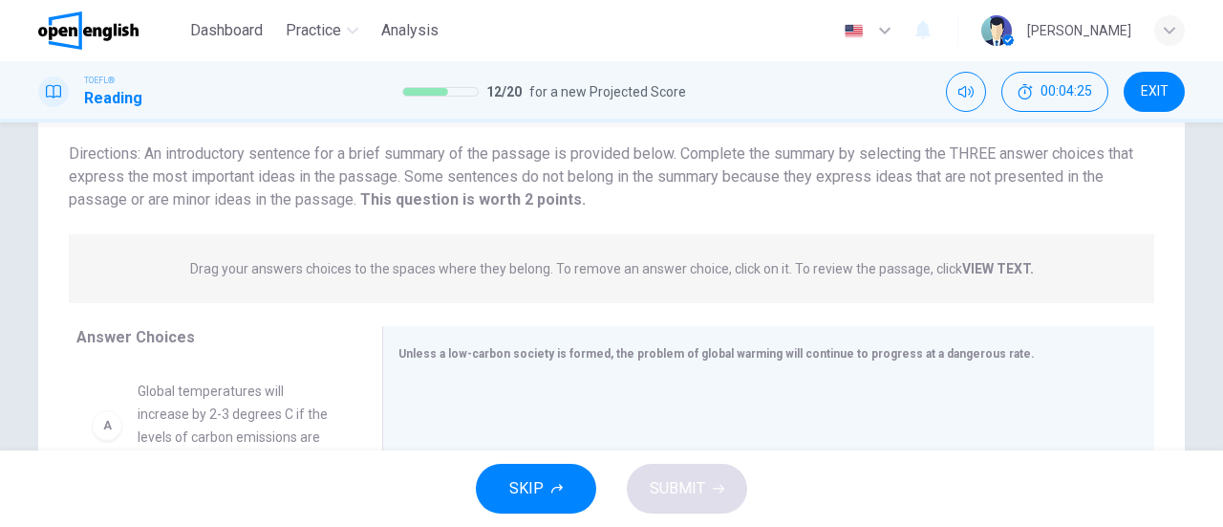
scroll to position [222, 0]
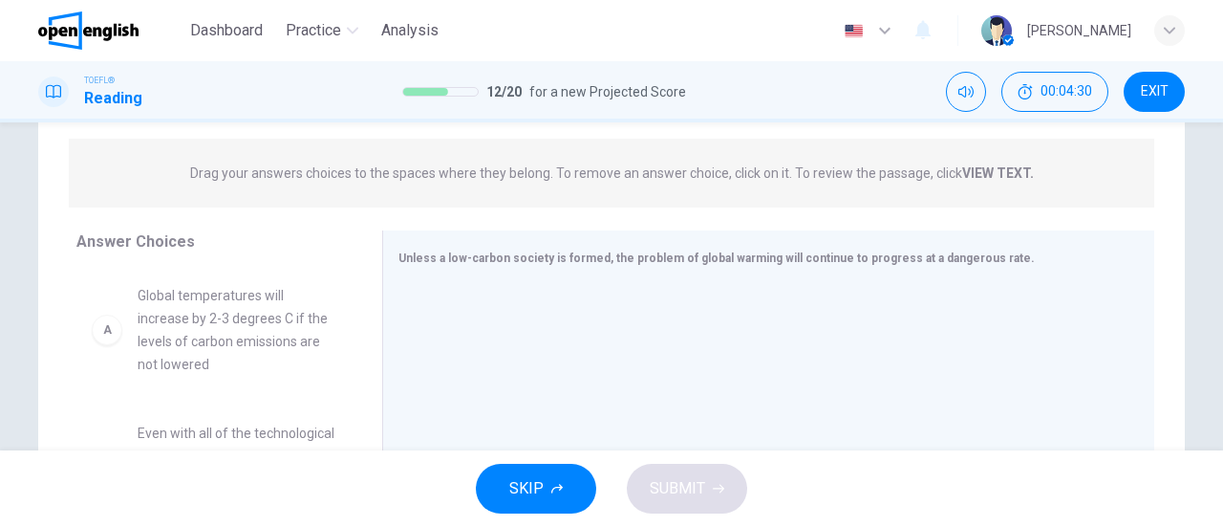
click at [244, 362] on span "Global temperatures will increase by 2-3 degrees C if the levels of carbon emis…" at bounding box center [237, 330] width 199 height 92
click at [105, 334] on div "A" at bounding box center [107, 329] width 31 height 31
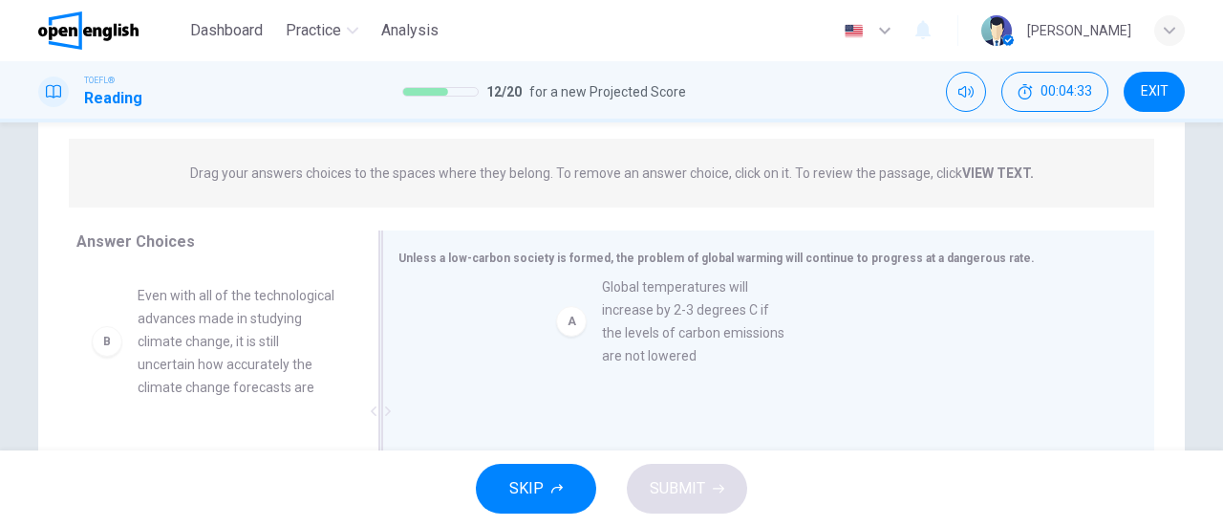
drag, startPoint x: 112, startPoint y: 343, endPoint x: 591, endPoint y: 334, distance: 478.9
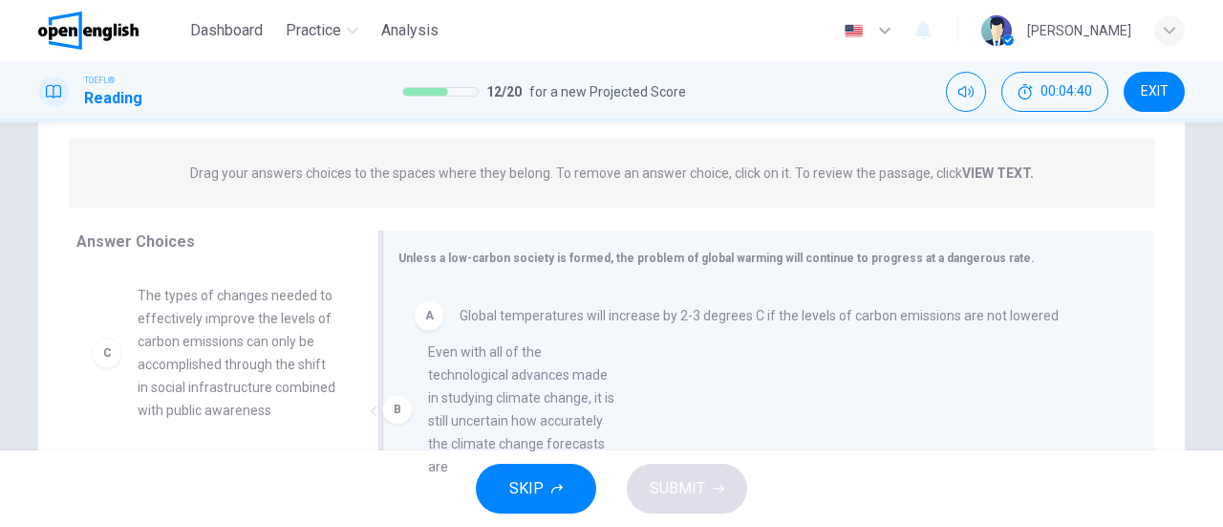
drag, startPoint x: 286, startPoint y: 361, endPoint x: 586, endPoint y: 416, distance: 305.0
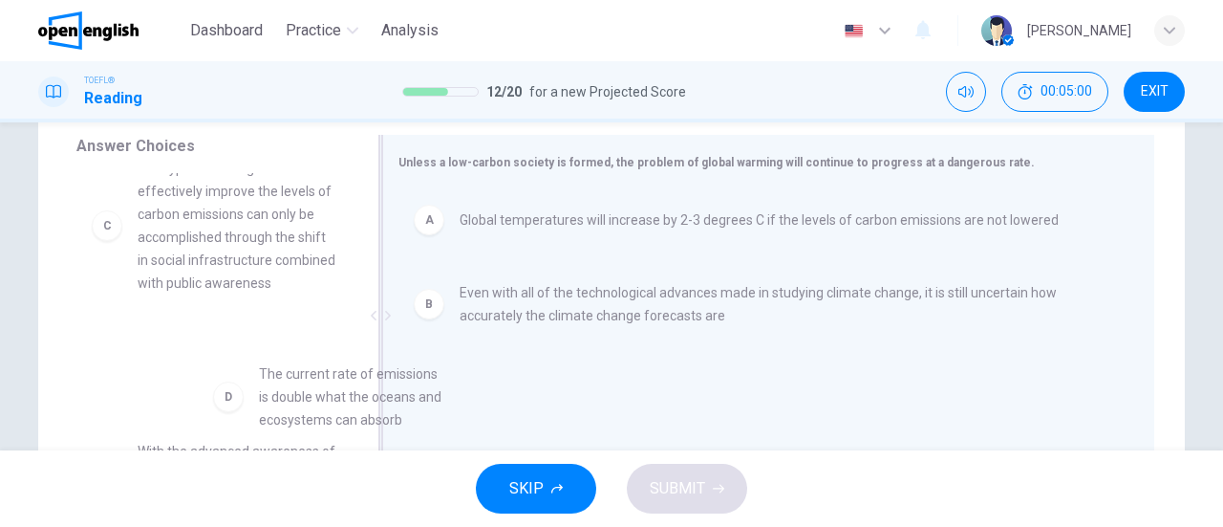
scroll to position [39, 0]
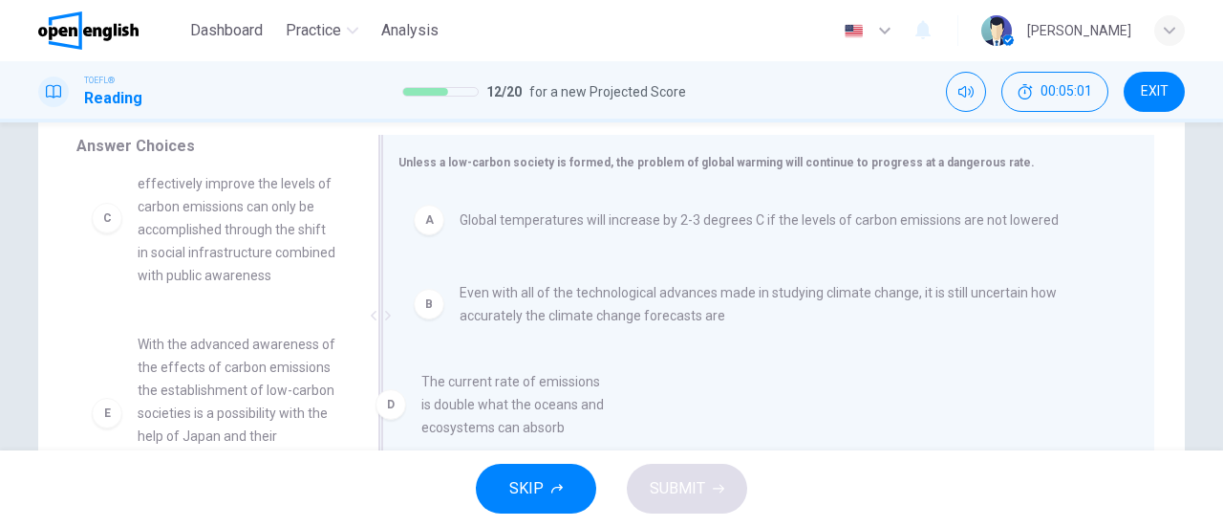
drag, startPoint x: 271, startPoint y: 412, endPoint x: 586, endPoint y: 408, distance: 314.4
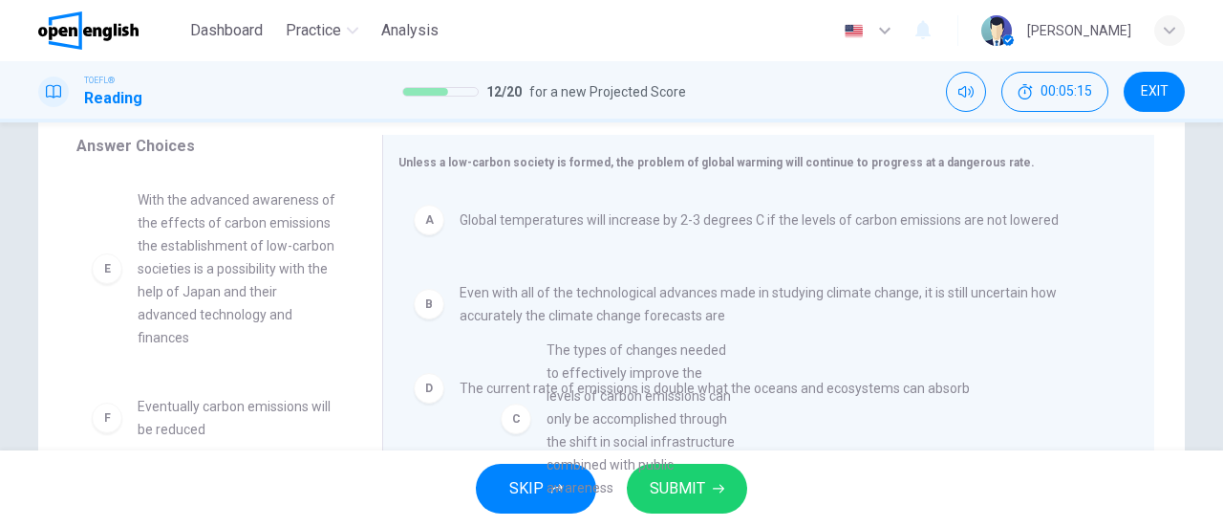
scroll to position [413, 0]
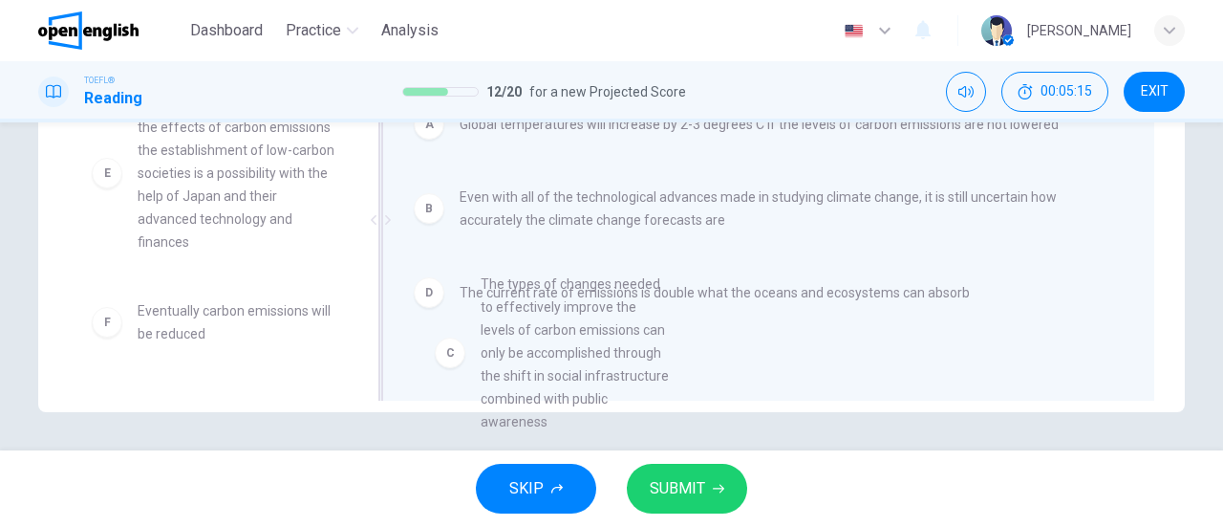
drag, startPoint x: 183, startPoint y: 299, endPoint x: 537, endPoint y: 383, distance: 363.4
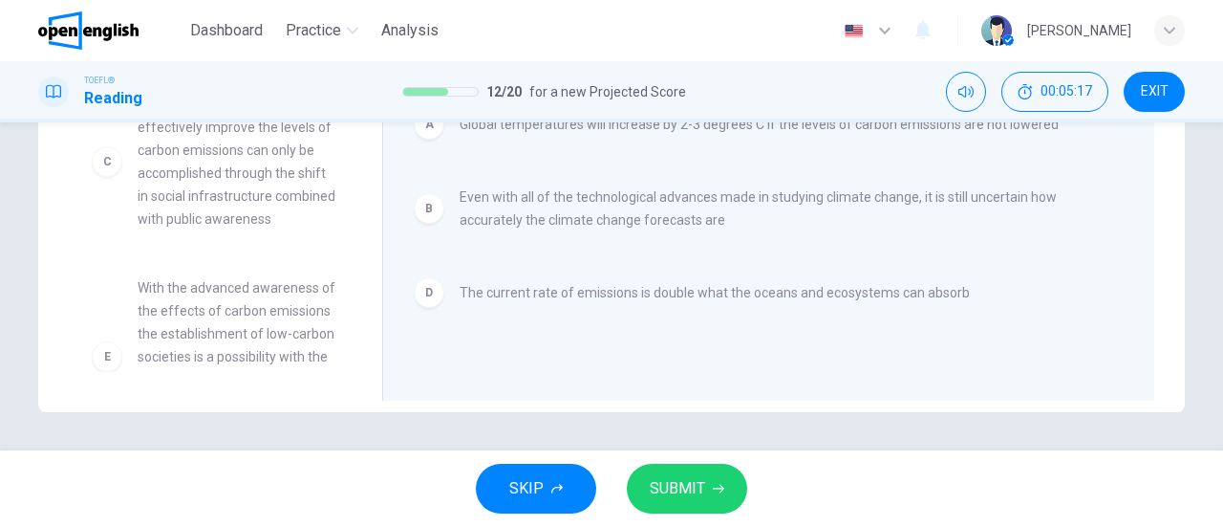
click at [675, 497] on span "SUBMIT" at bounding box center [677, 488] width 55 height 27
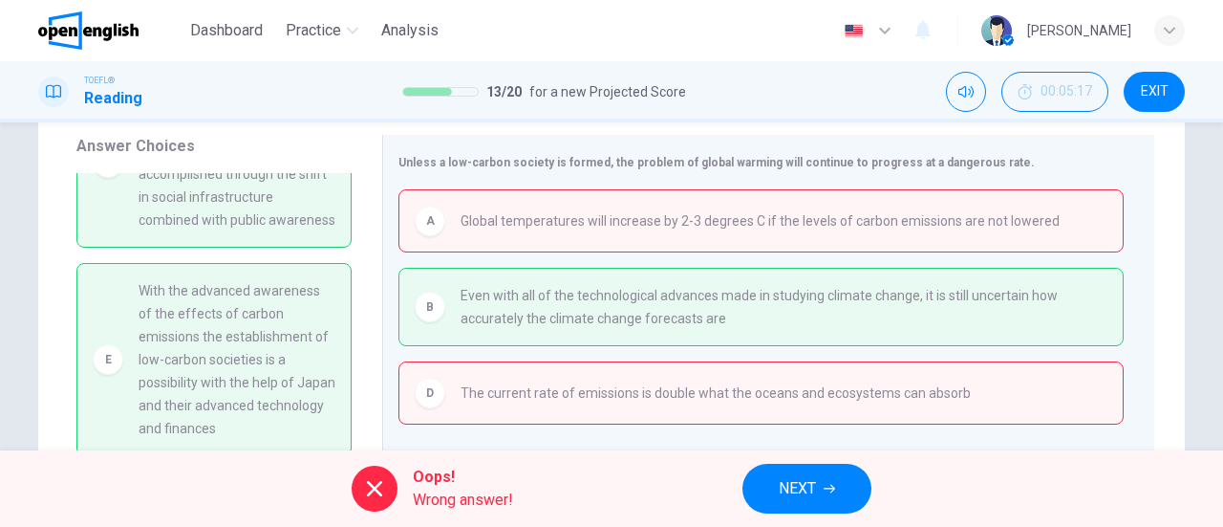
scroll to position [191, 0]
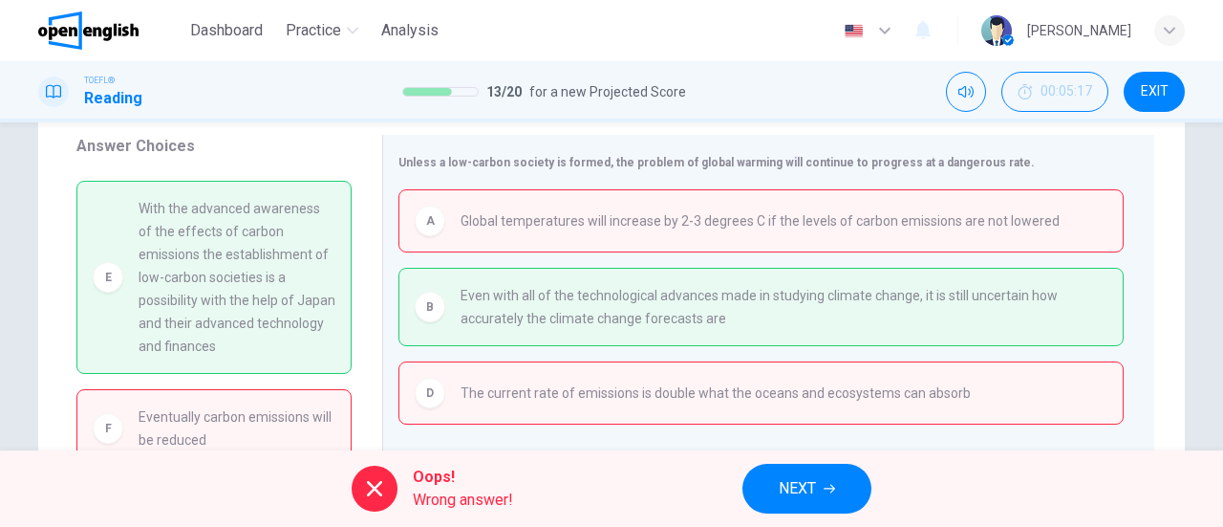
click at [797, 485] on span "NEXT" at bounding box center [797, 488] width 37 height 27
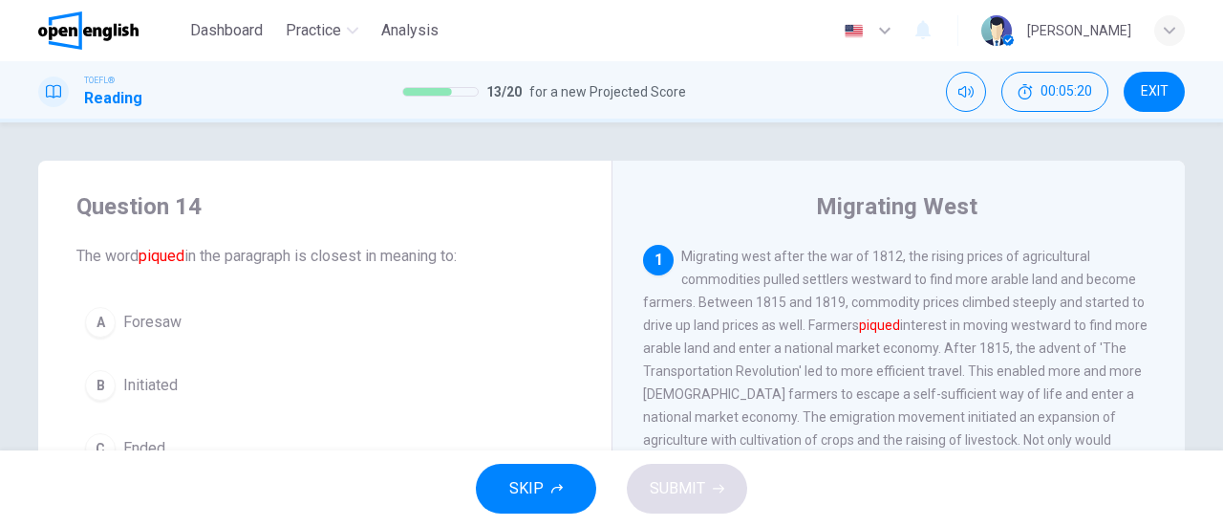
scroll to position [96, 0]
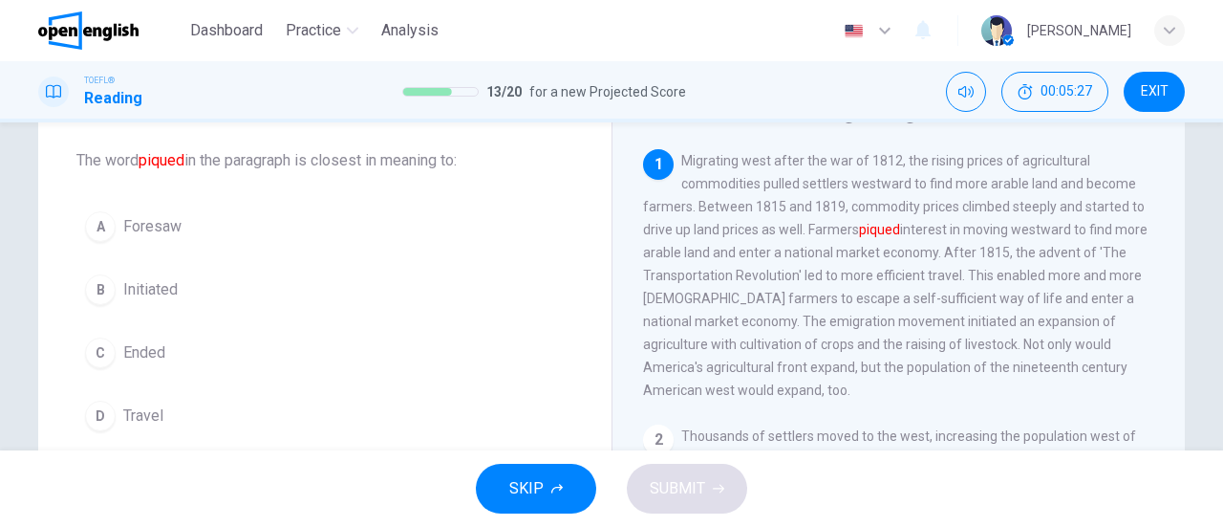
click at [164, 290] on span "Initiated" at bounding box center [150, 289] width 54 height 23
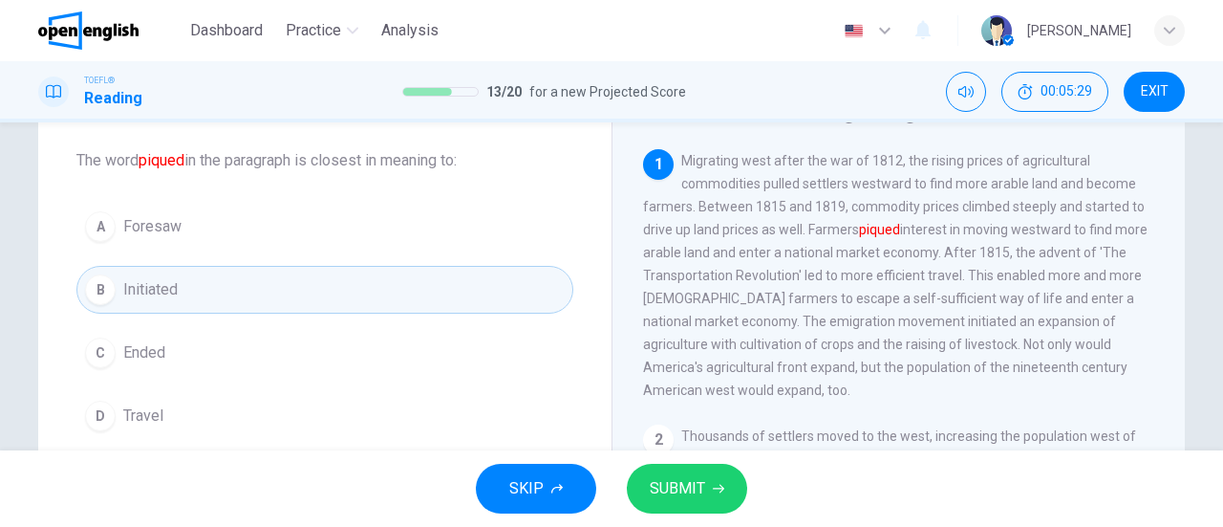
click at [678, 481] on span "SUBMIT" at bounding box center [677, 488] width 55 height 27
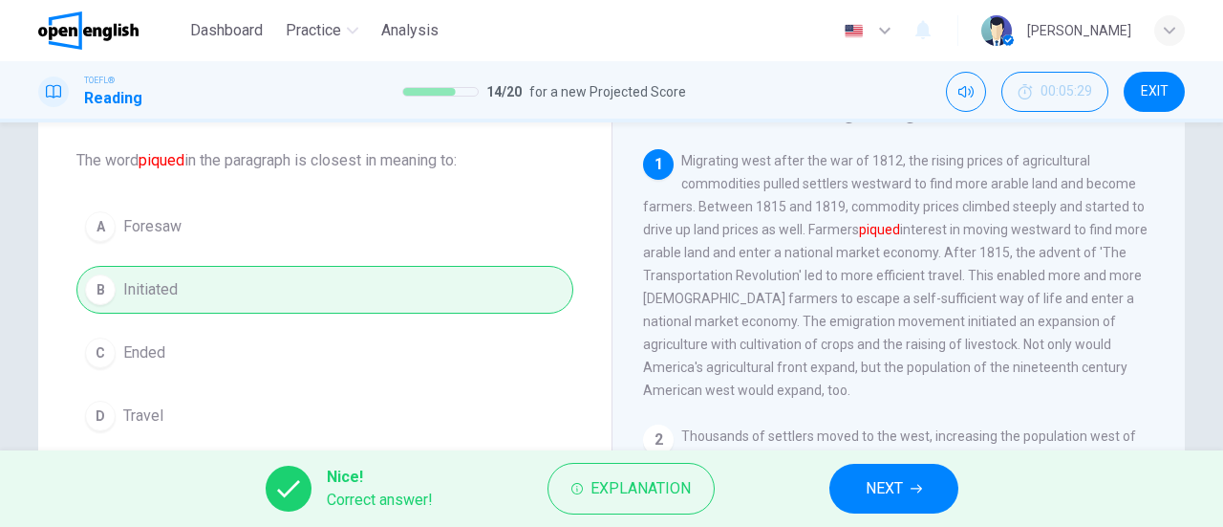
click at [852, 495] on button "NEXT" at bounding box center [893, 488] width 129 height 50
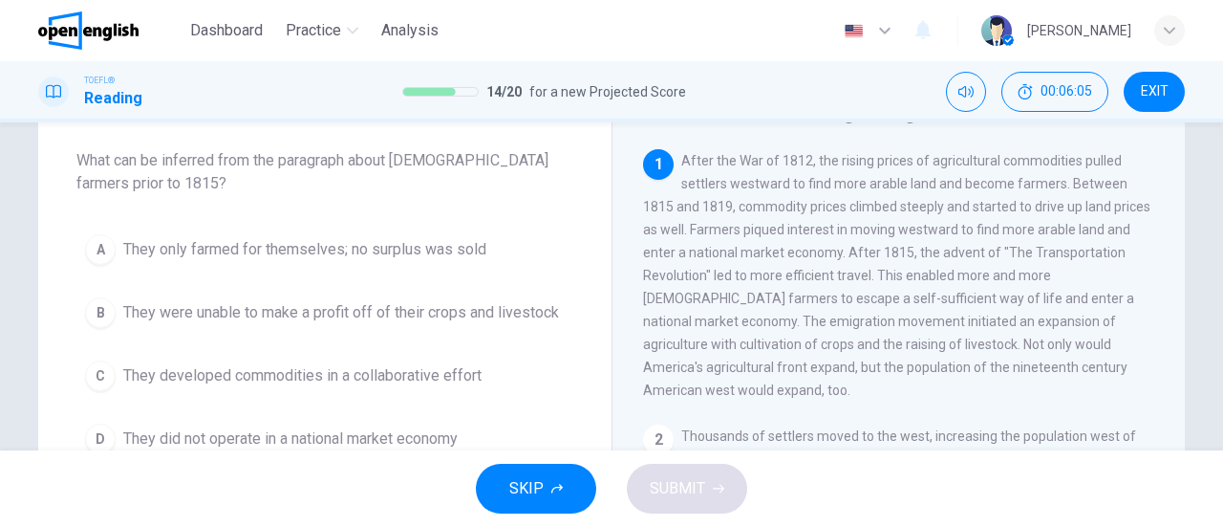
click at [425, 434] on span "They did not operate in a national market economy" at bounding box center [290, 438] width 334 height 23
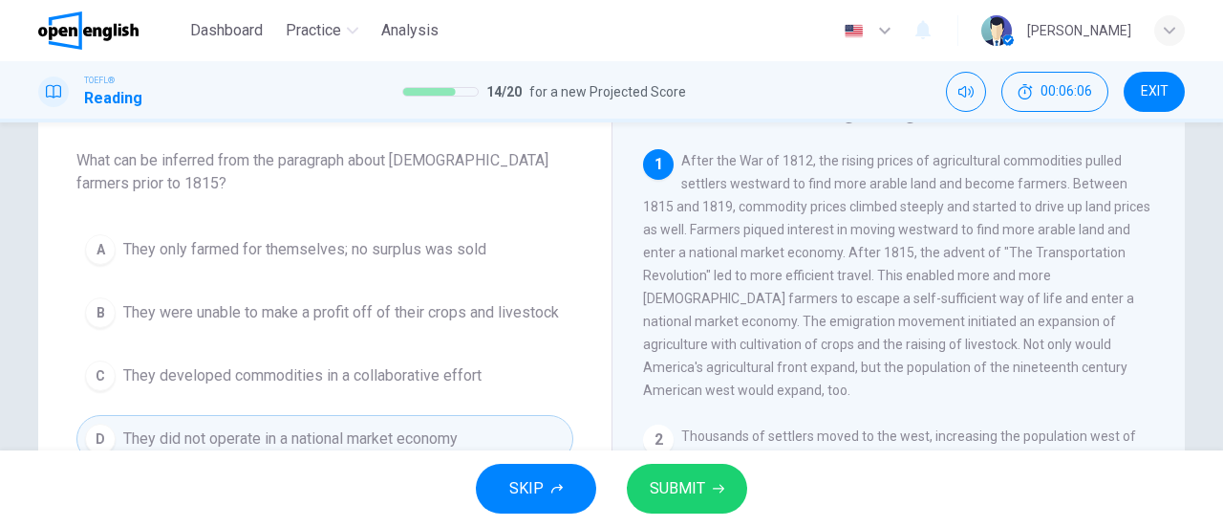
click at [690, 482] on span "SUBMIT" at bounding box center [677, 488] width 55 height 27
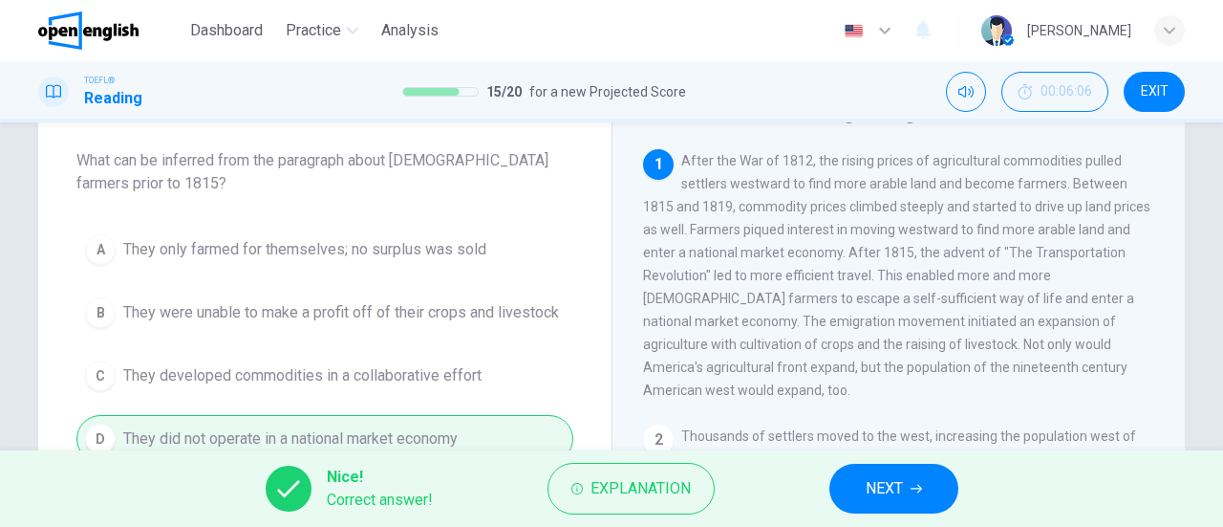
click at [919, 501] on button "NEXT" at bounding box center [893, 488] width 129 height 50
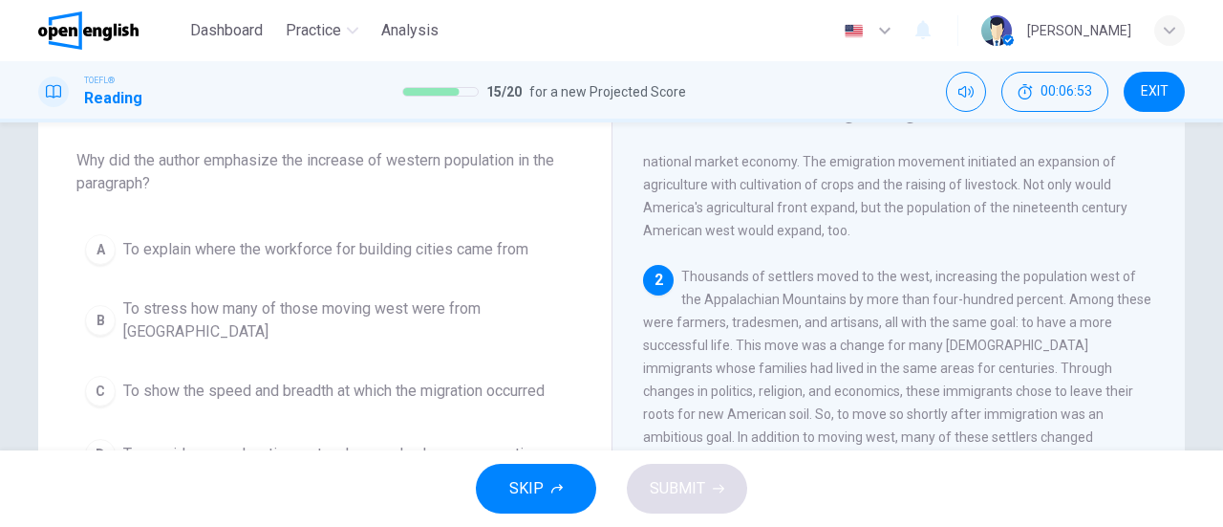
click at [197, 379] on span "To show the speed and breadth at which the migration occurred" at bounding box center [333, 390] width 421 height 23
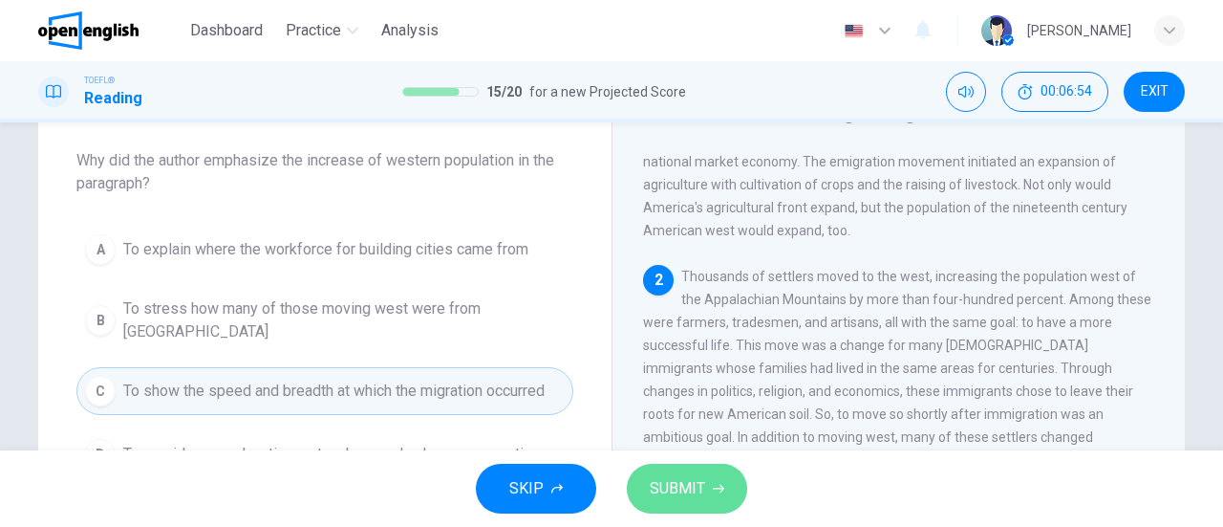
click at [655, 479] on span "SUBMIT" at bounding box center [677, 488] width 55 height 27
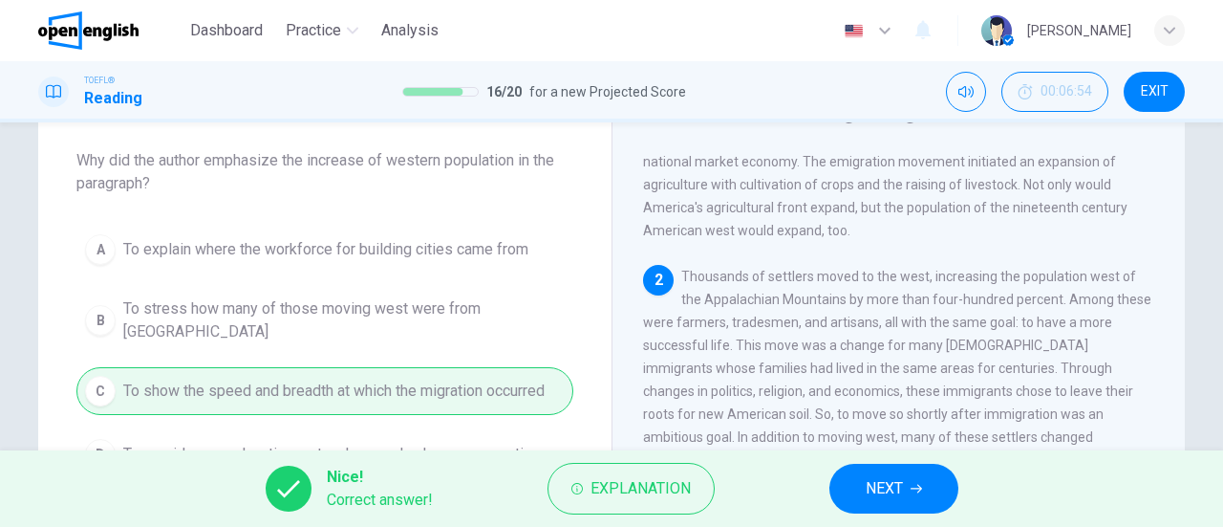
click at [871, 498] on span "NEXT" at bounding box center [884, 488] width 37 height 27
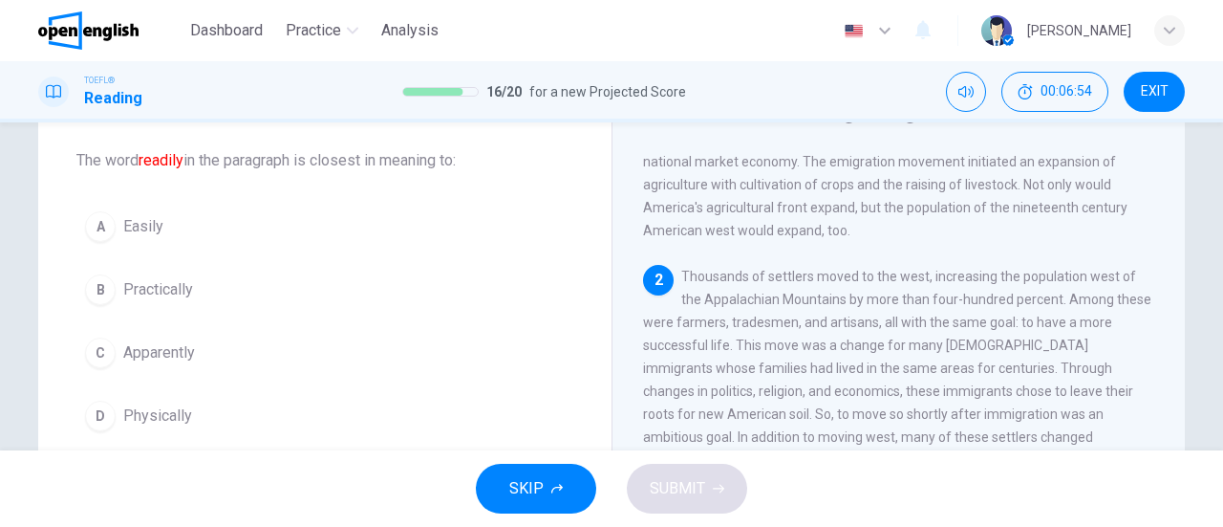
scroll to position [258, 0]
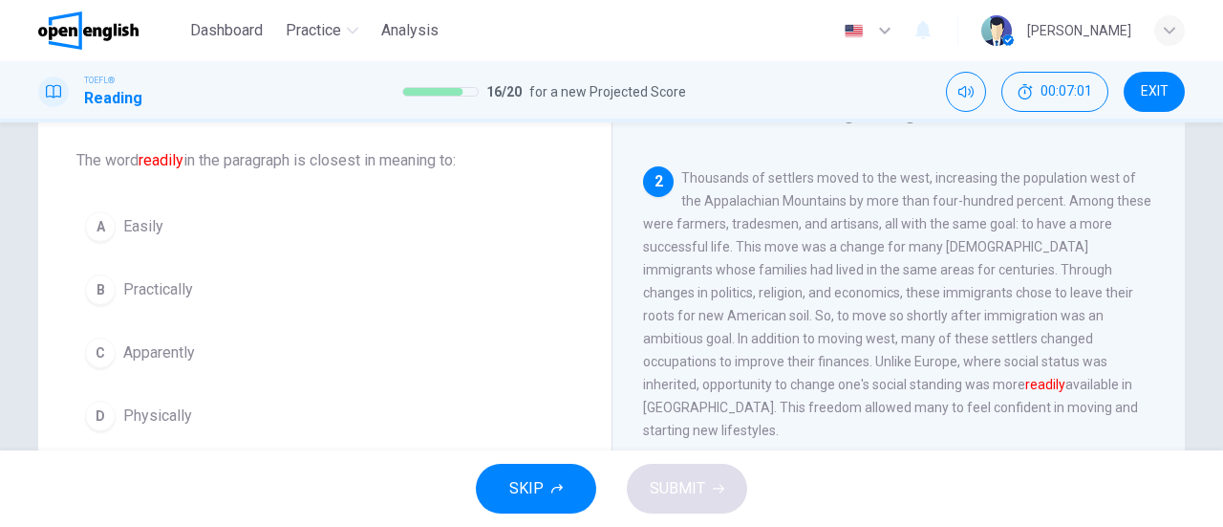
click at [134, 215] on span "Easily" at bounding box center [143, 226] width 40 height 23
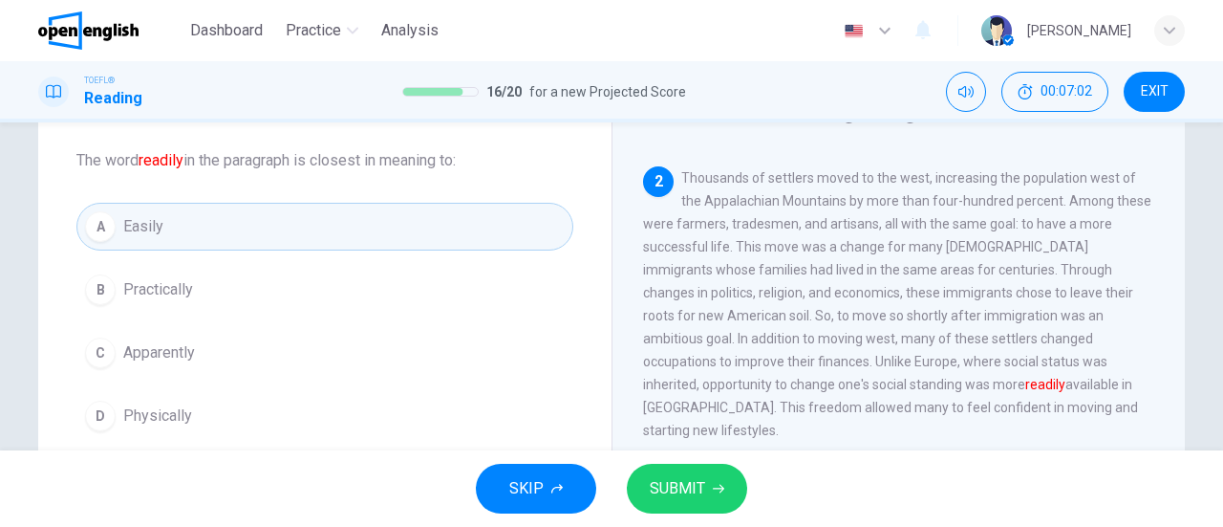
click at [675, 493] on span "SUBMIT" at bounding box center [677, 488] width 55 height 27
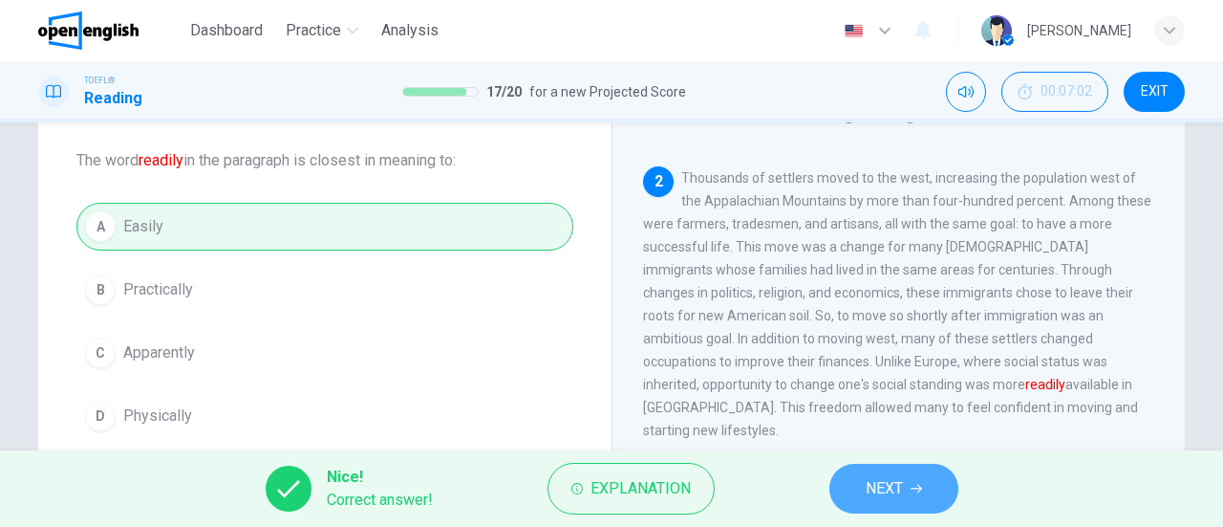
click at [875, 503] on button "NEXT" at bounding box center [893, 488] width 129 height 50
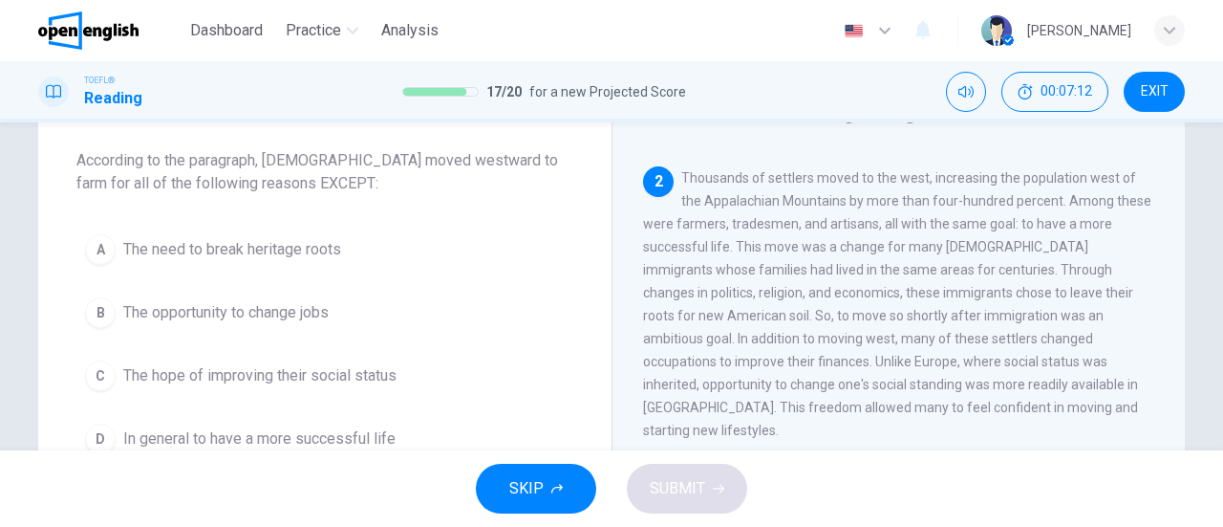
click at [315, 251] on span "The need to break heritage roots" at bounding box center [232, 249] width 218 height 23
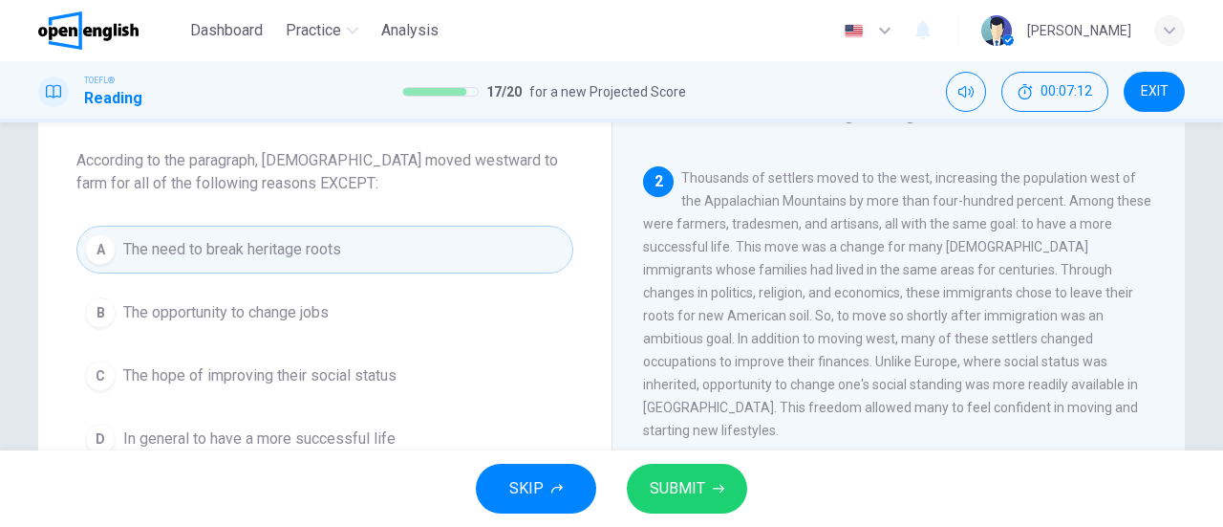
click at [675, 485] on span "SUBMIT" at bounding box center [677, 488] width 55 height 27
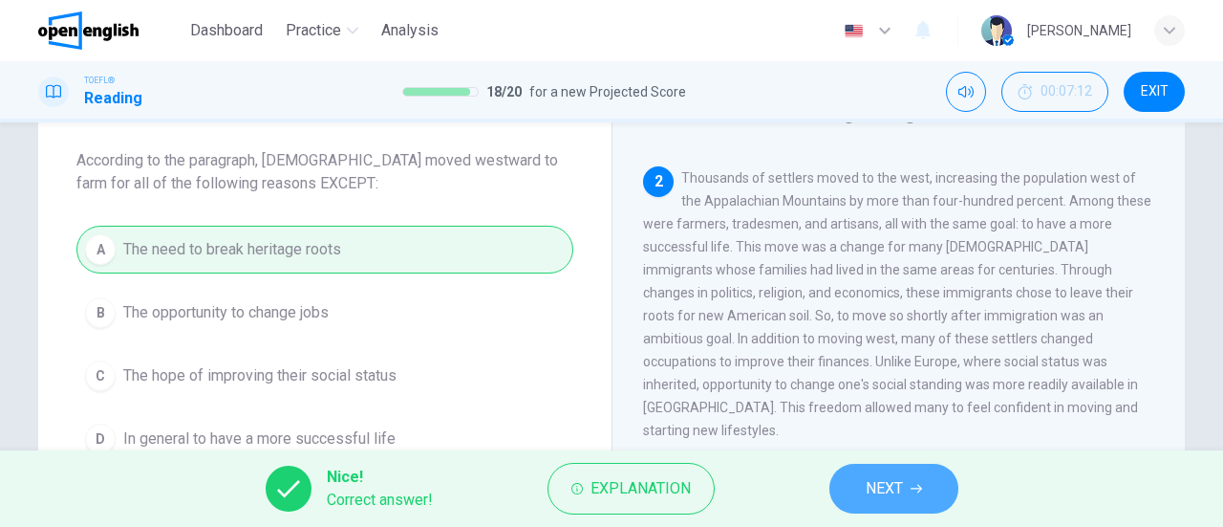
click at [895, 506] on button "NEXT" at bounding box center [893, 488] width 129 height 50
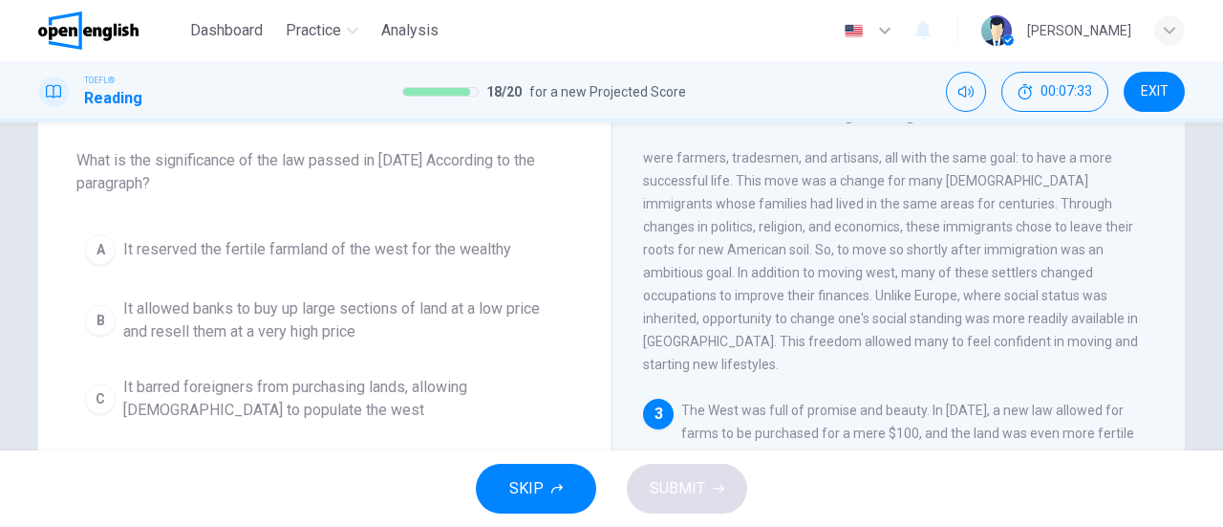
scroll to position [191, 0]
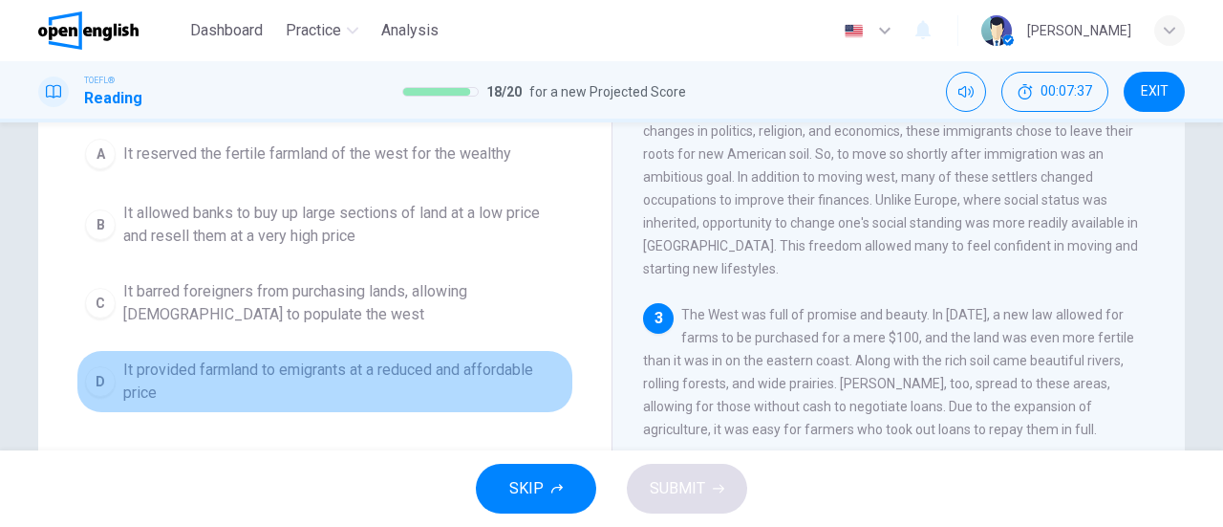
click at [382, 386] on span "It provided farmland to emigrants at a reduced and affordable price" at bounding box center [344, 381] width 442 height 46
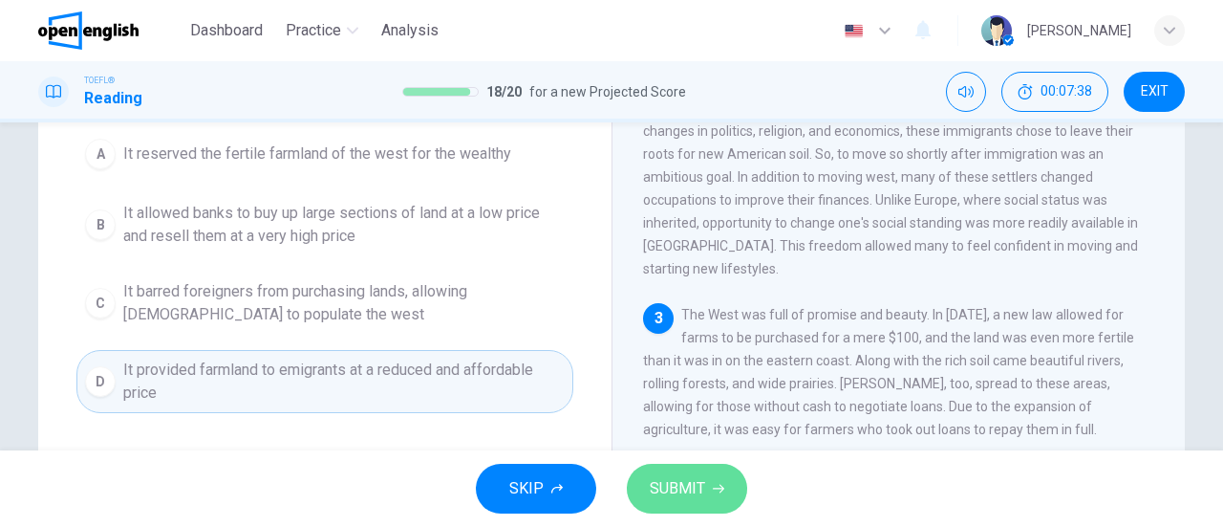
click at [672, 483] on span "SUBMIT" at bounding box center [677, 488] width 55 height 27
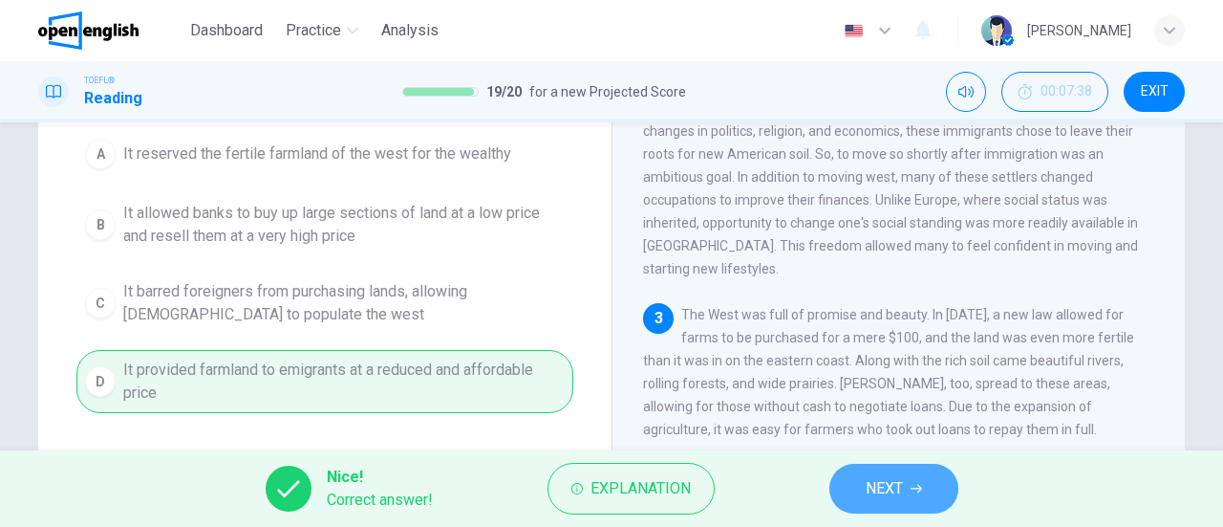
click at [937, 499] on button "NEXT" at bounding box center [893, 488] width 129 height 50
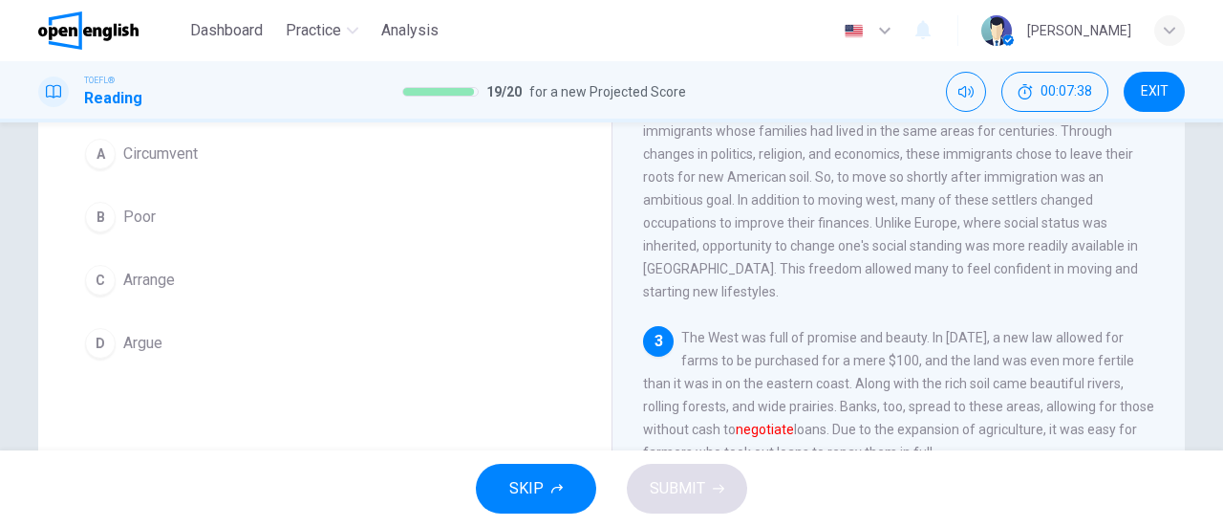
scroll to position [73, 0]
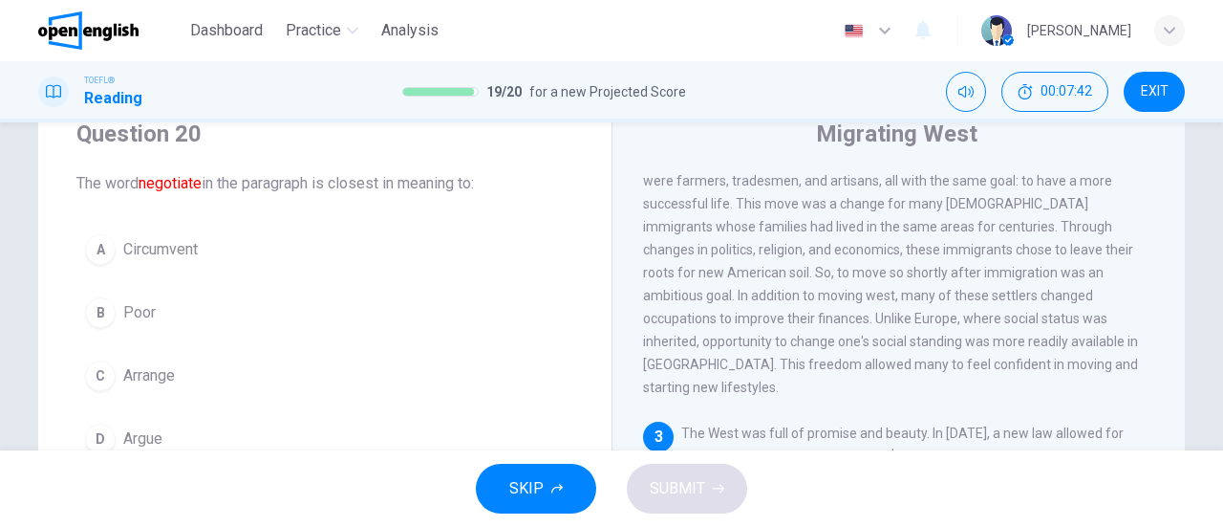
click at [162, 376] on span "Arrange" at bounding box center [149, 375] width 52 height 23
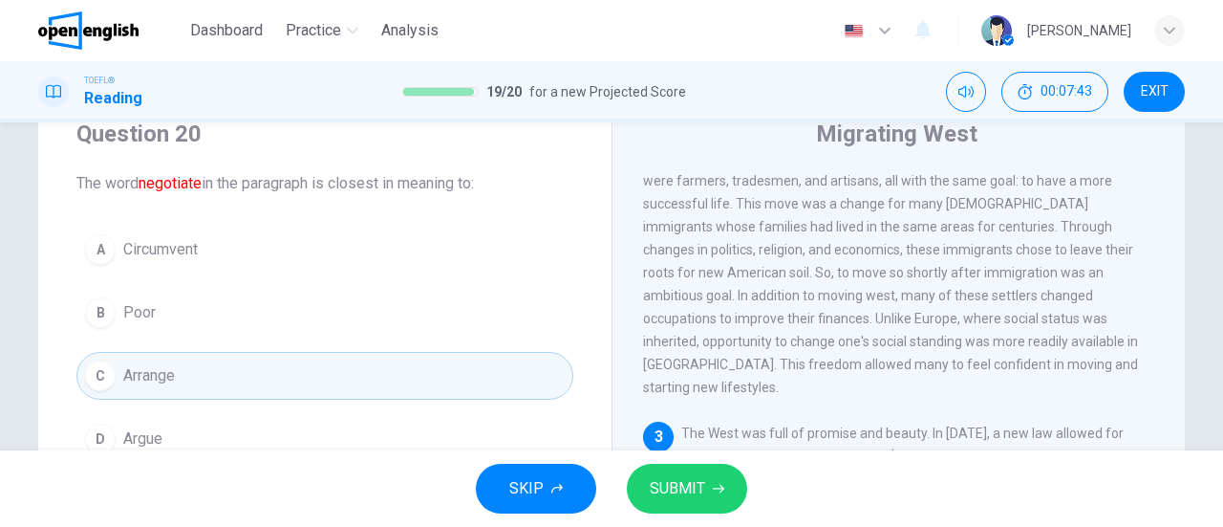
click at [719, 479] on button "SUBMIT" at bounding box center [687, 488] width 120 height 50
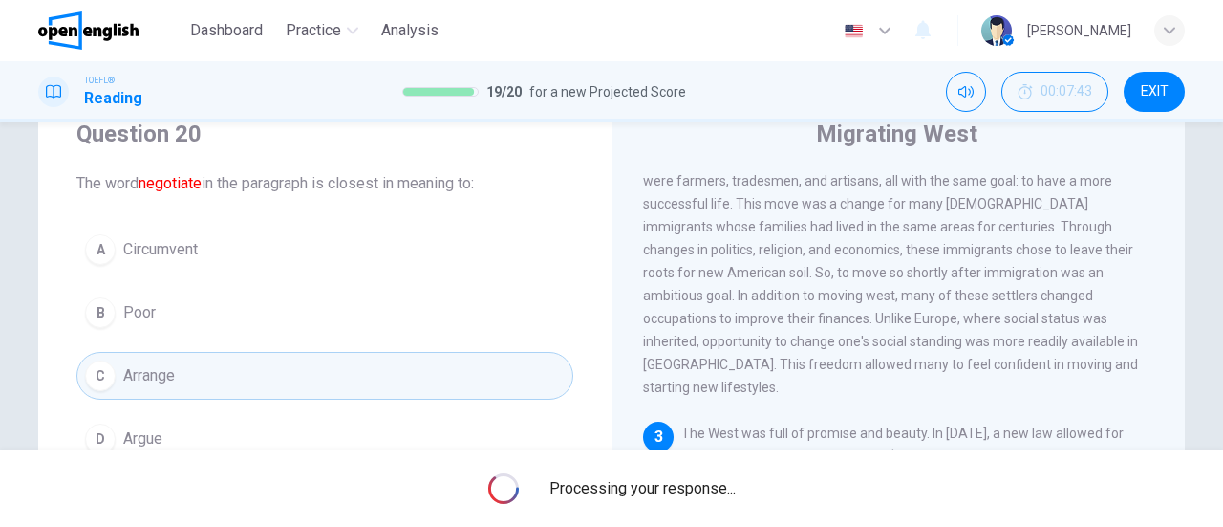
scroll to position [0, 0]
